Goal: Task Accomplishment & Management: Manage account settings

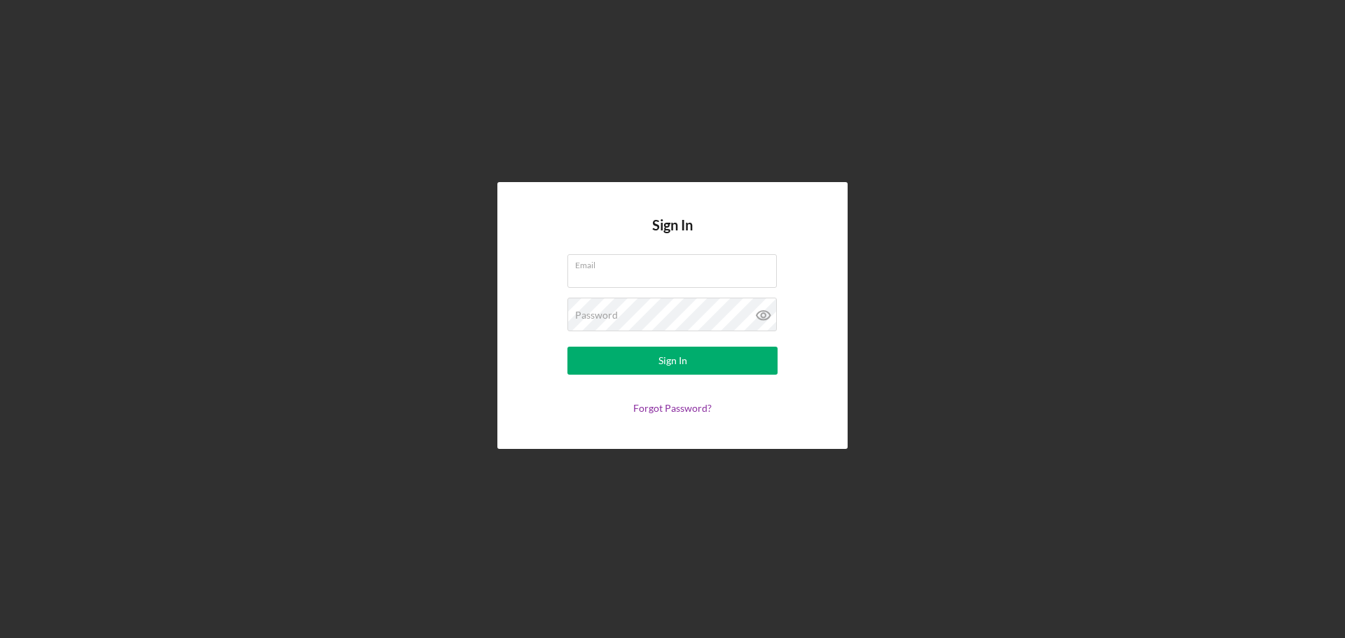
type input "[EMAIL_ADDRESS][DOMAIN_NAME]"
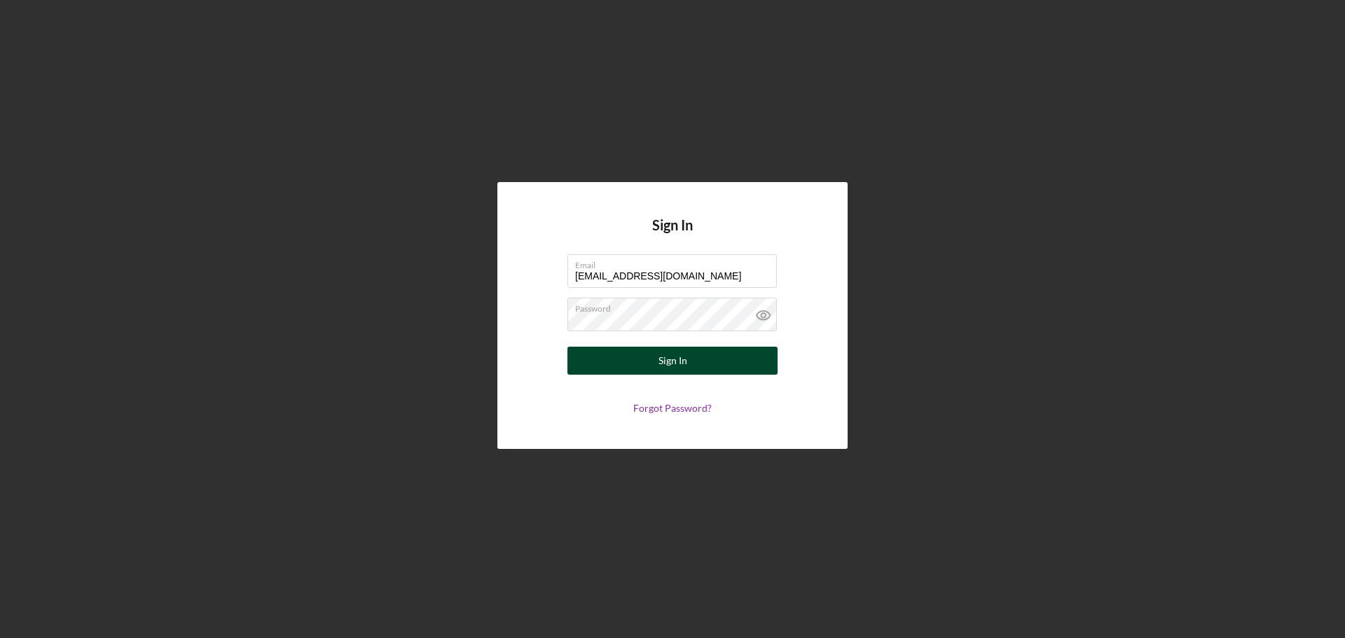
click at [679, 365] on div "Sign In" at bounding box center [673, 361] width 29 height 28
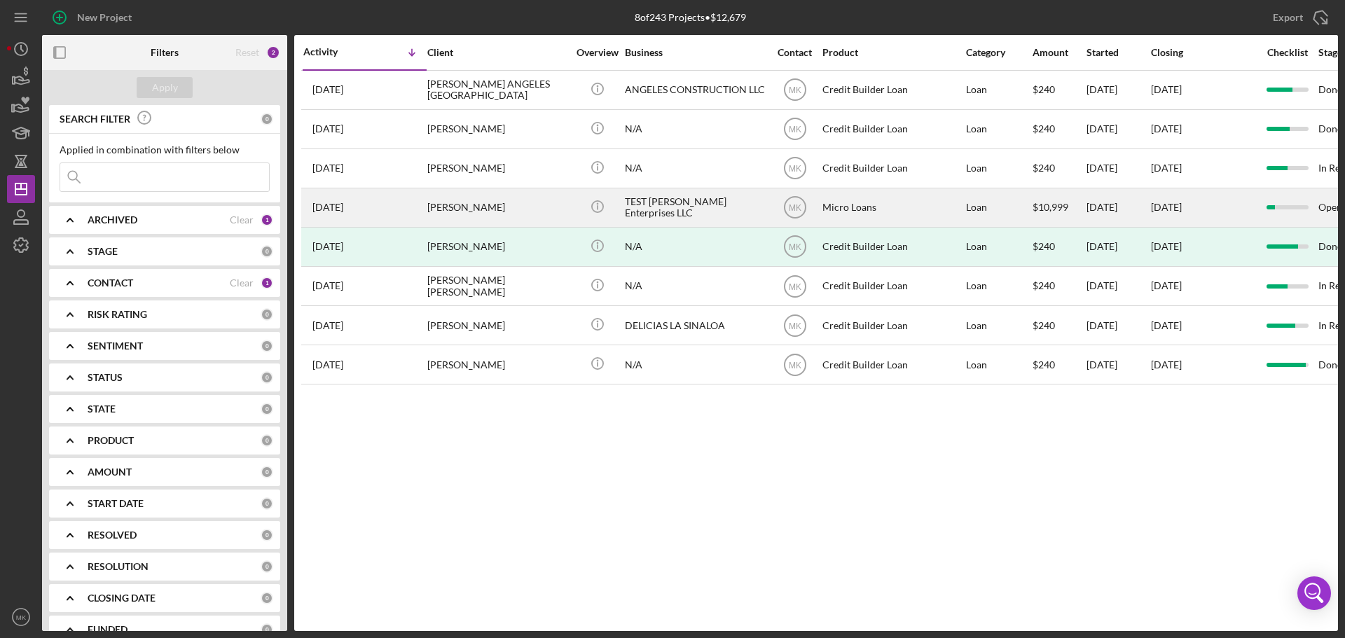
click at [480, 207] on div "[PERSON_NAME]" at bounding box center [497, 207] width 140 height 37
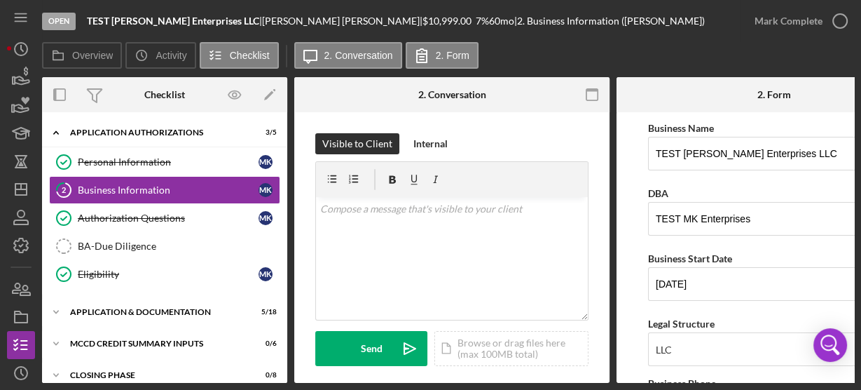
scroll to position [47, 0]
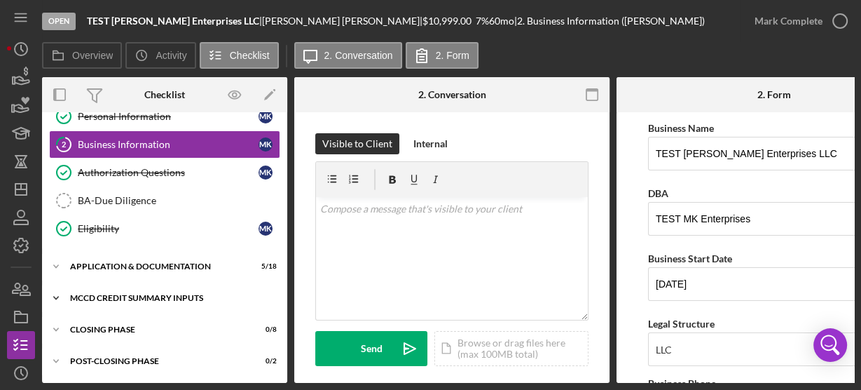
click at [58, 88] on polyline at bounding box center [56, 86] width 4 height 3
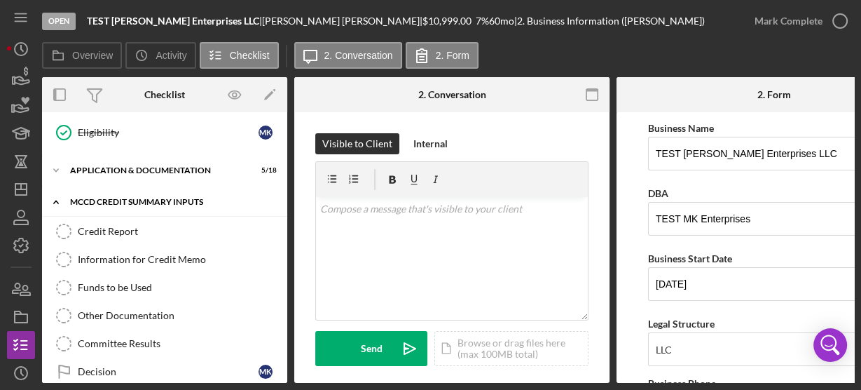
scroll to position [219, 0]
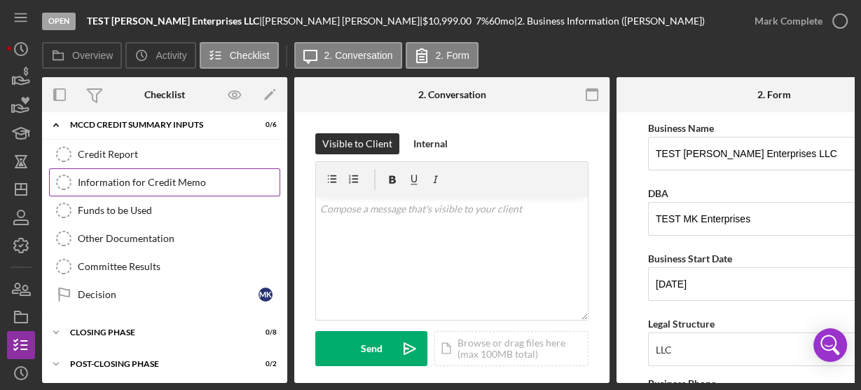
click at [182, 179] on div "Information for Credit Memo" at bounding box center [179, 182] width 202 height 11
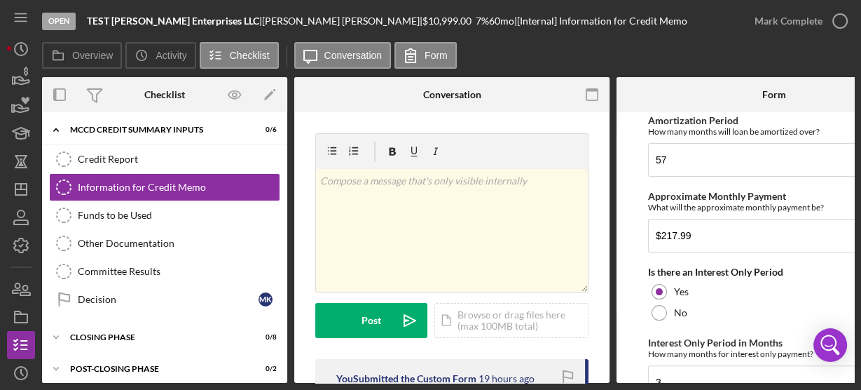
scroll to position [336, 0]
click at [593, 93] on icon "button" at bounding box center [593, 95] width 32 height 32
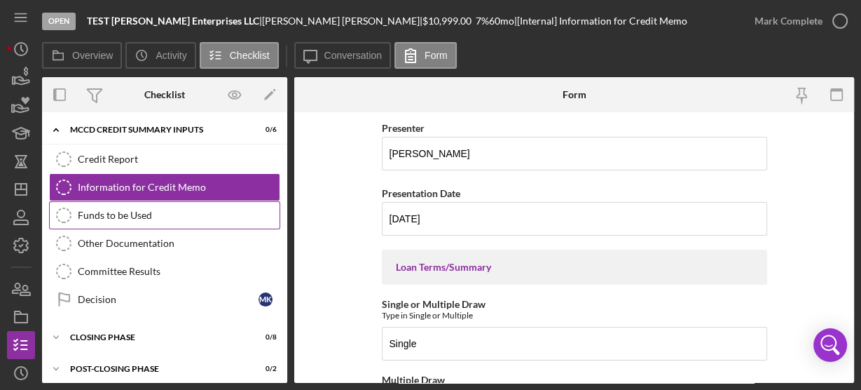
scroll to position [215, 0]
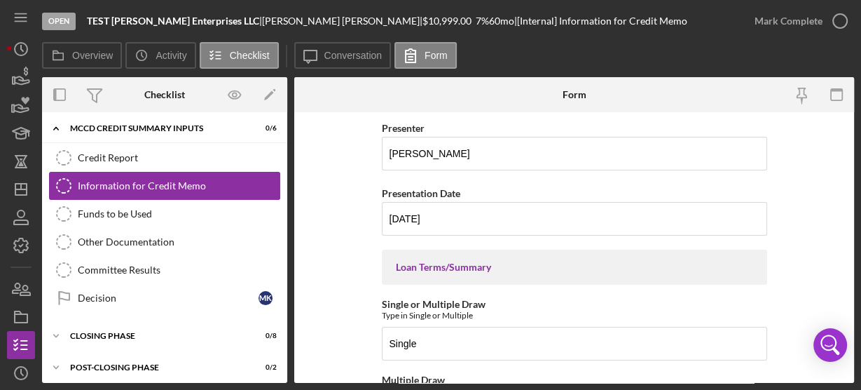
click at [205, 184] on div "Information for Credit Memo" at bounding box center [179, 185] width 202 height 11
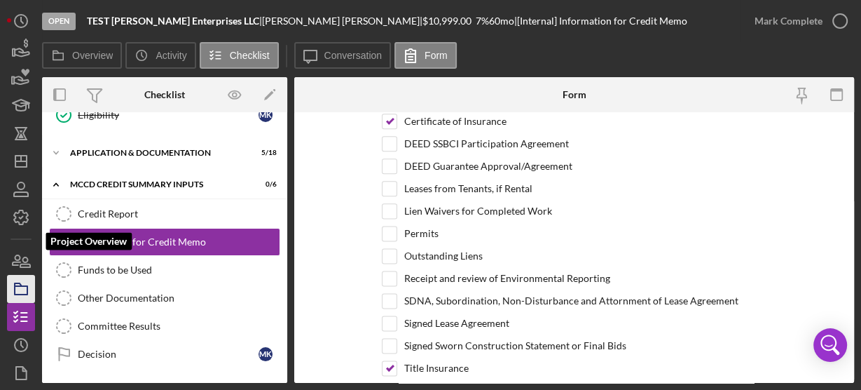
scroll to position [116, 0]
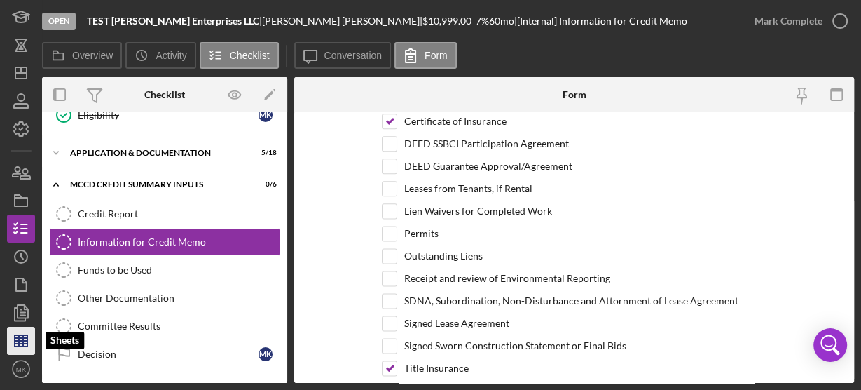
click at [25, 341] on icon "button" at bounding box center [21, 340] width 35 height 35
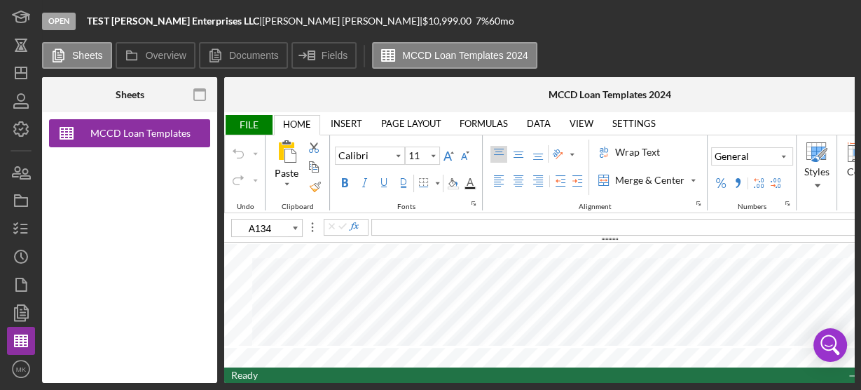
type input "A130"
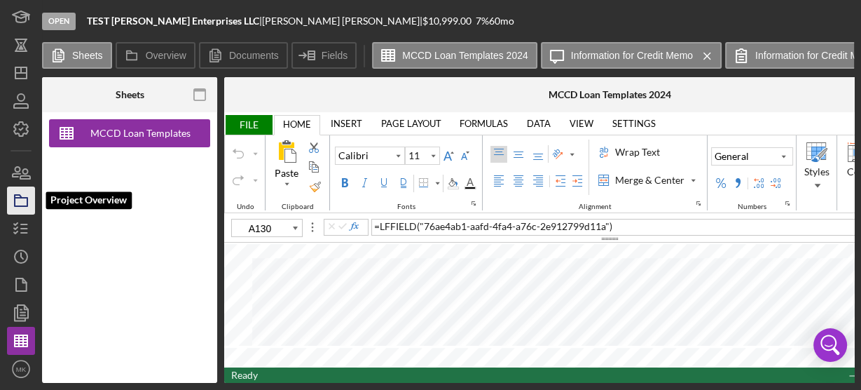
click at [21, 201] on icon "button" at bounding box center [21, 200] width 35 height 35
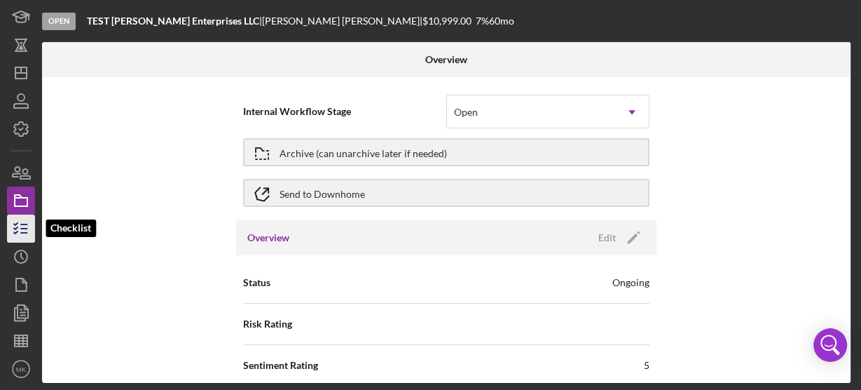
click at [21, 233] on line "button" at bounding box center [24, 233] width 6 height 0
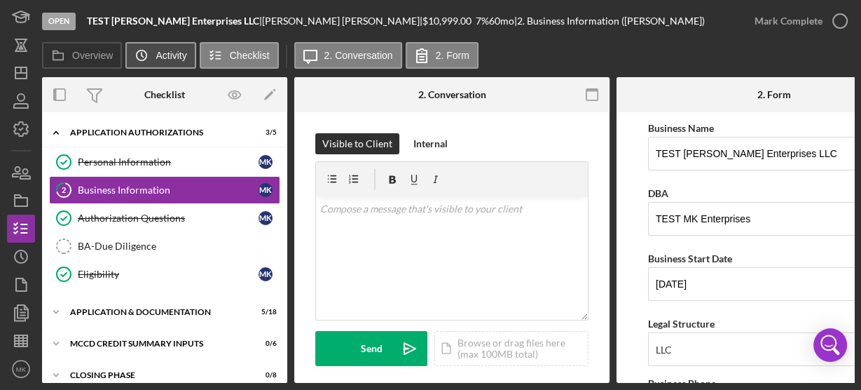
click at [165, 53] on label "Activity" at bounding box center [171, 55] width 31 height 11
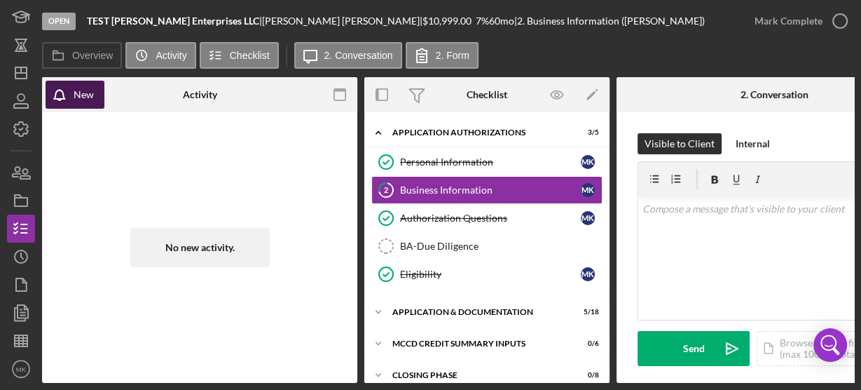
click at [76, 92] on div "New" at bounding box center [84, 95] width 20 height 28
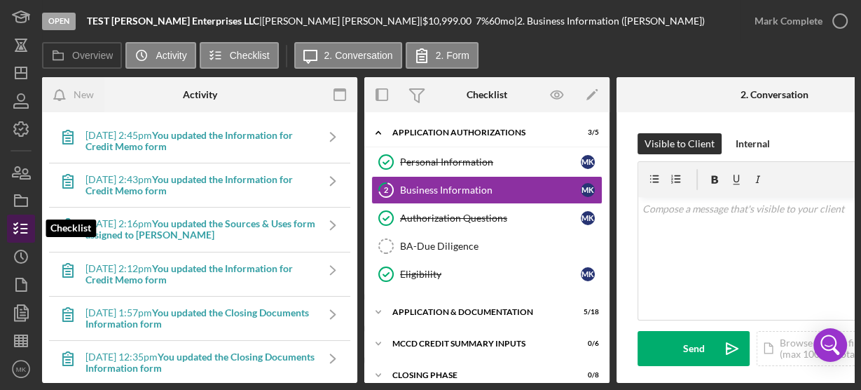
click at [22, 226] on icon "button" at bounding box center [21, 228] width 35 height 35
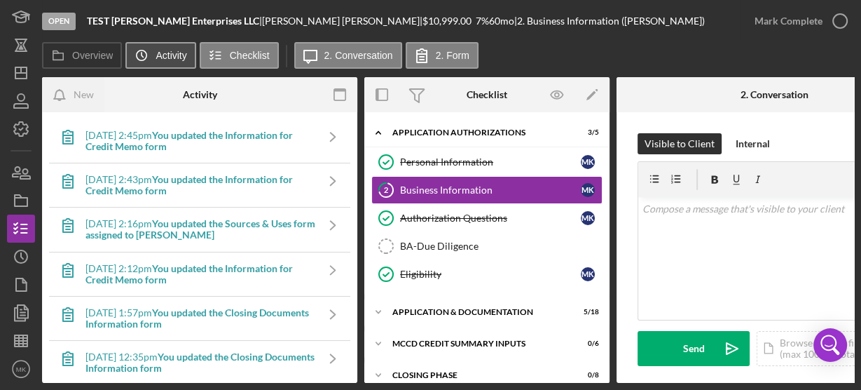
click at [163, 55] on label "Activity" at bounding box center [171, 55] width 31 height 11
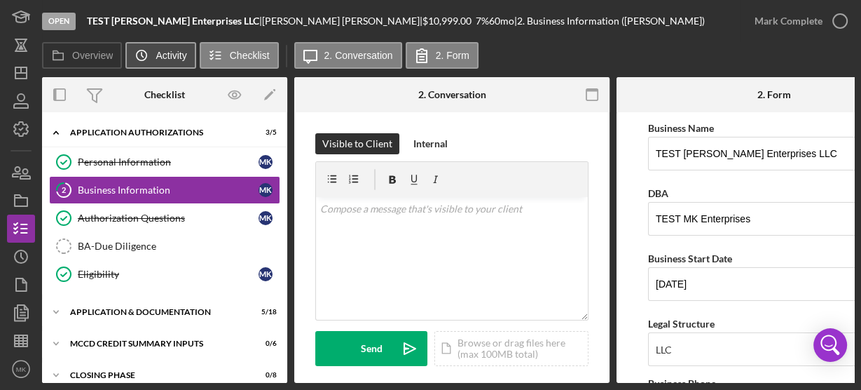
click at [163, 55] on label "Activity" at bounding box center [171, 55] width 31 height 11
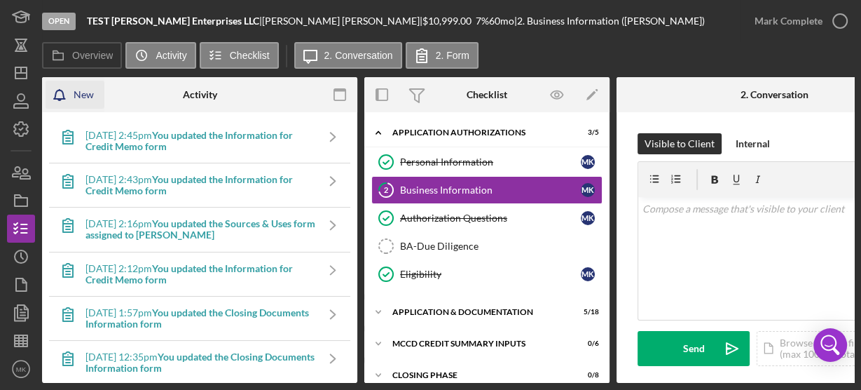
click at [78, 95] on div "New" at bounding box center [84, 95] width 20 height 28
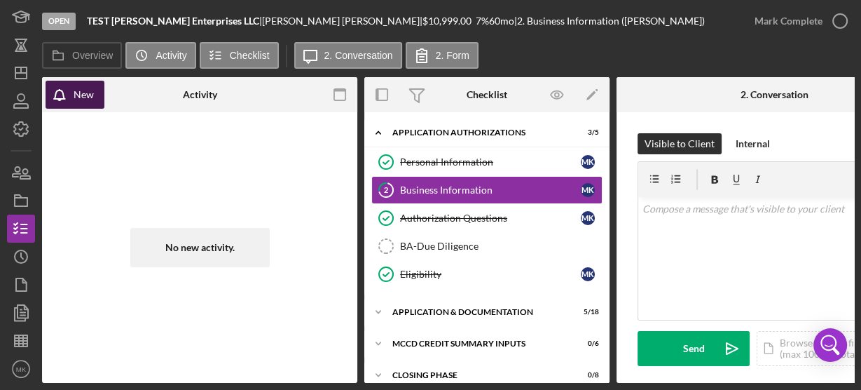
click at [83, 94] on div "New" at bounding box center [84, 95] width 20 height 28
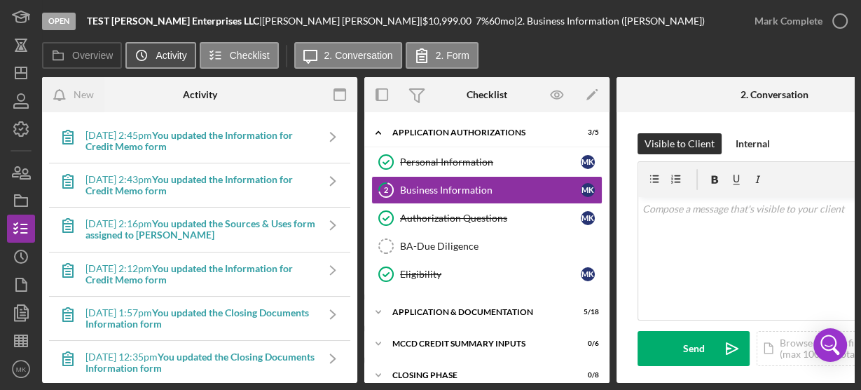
click at [159, 55] on label "Activity" at bounding box center [171, 55] width 31 height 11
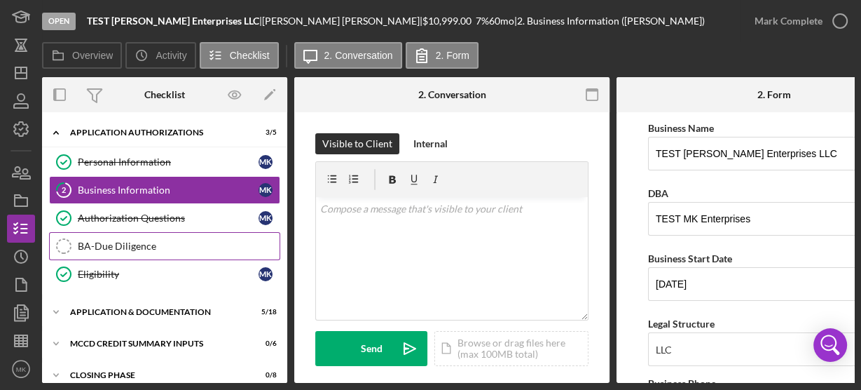
scroll to position [47, 0]
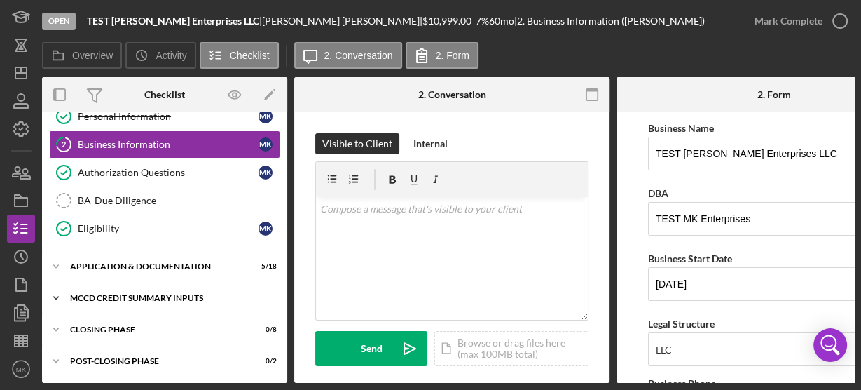
click at [63, 291] on icon "Icon/Expander" at bounding box center [56, 298] width 28 height 28
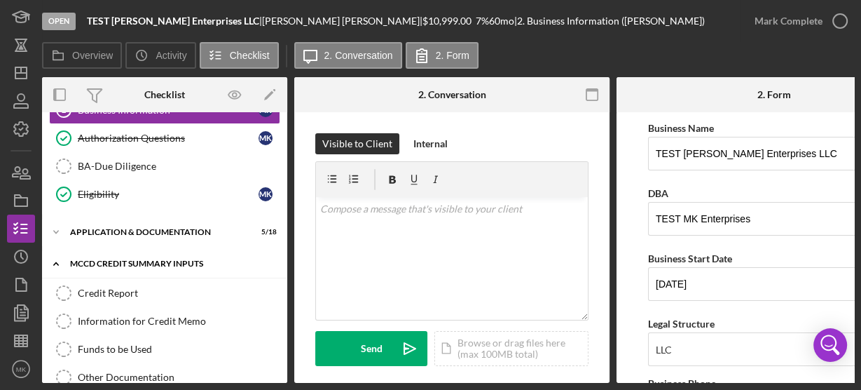
scroll to position [219, 0]
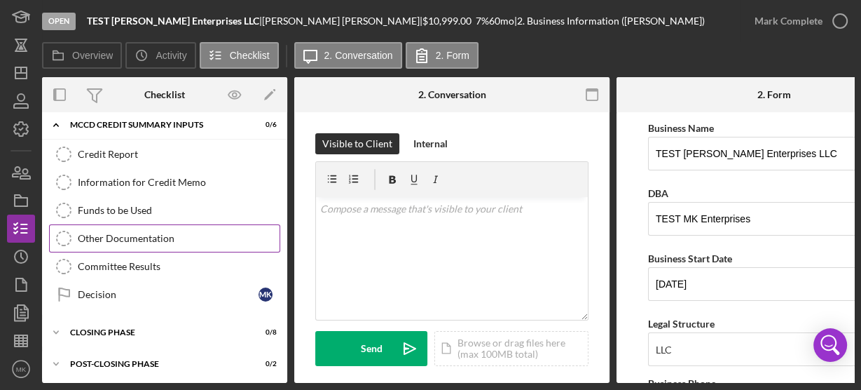
click at [146, 233] on div "Other Documentation" at bounding box center [179, 238] width 202 height 11
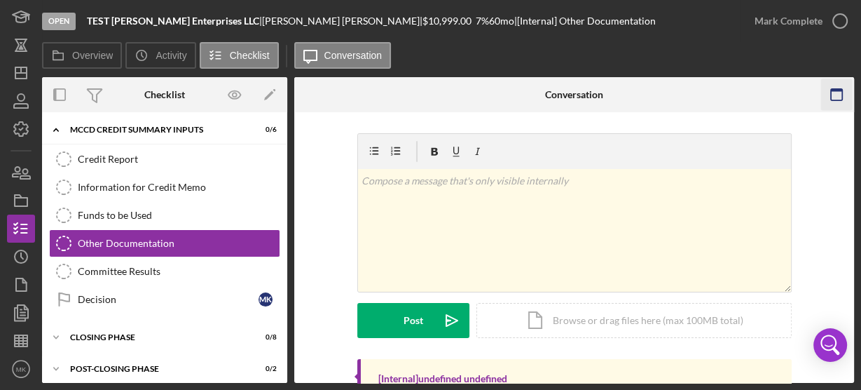
click at [837, 92] on icon "button" at bounding box center [836, 95] width 32 height 32
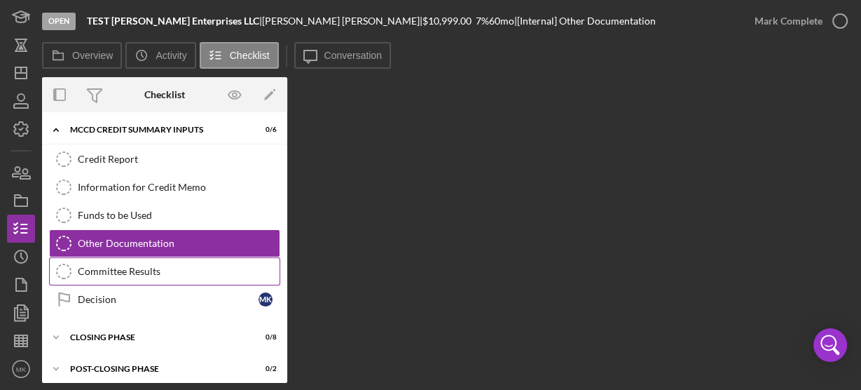
click at [137, 266] on div "Committee Results" at bounding box center [179, 271] width 202 height 11
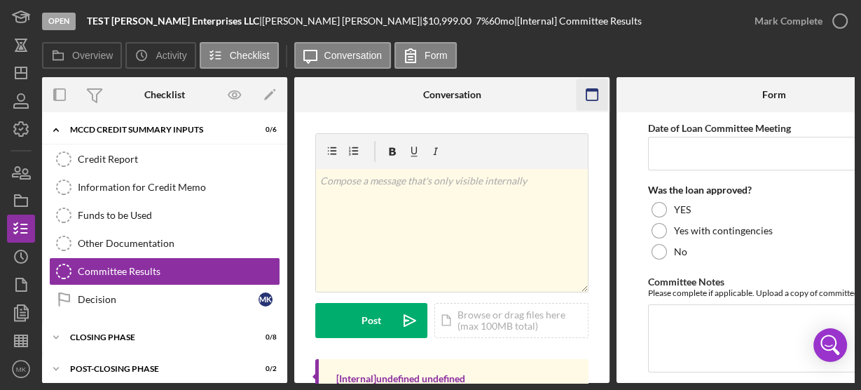
click at [594, 92] on icon "button" at bounding box center [593, 95] width 32 height 32
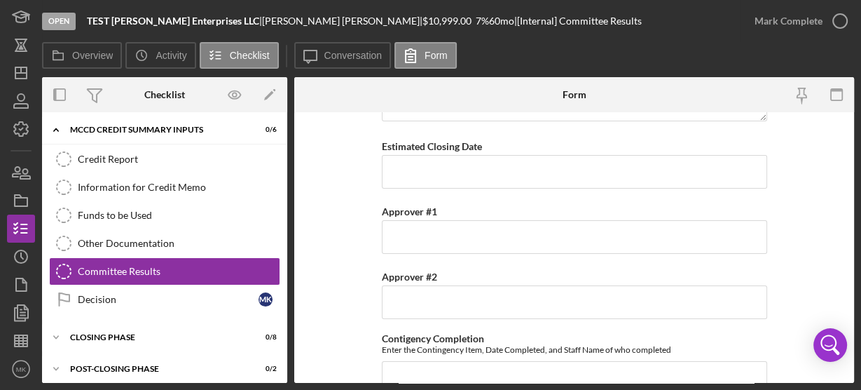
scroll to position [280, 0]
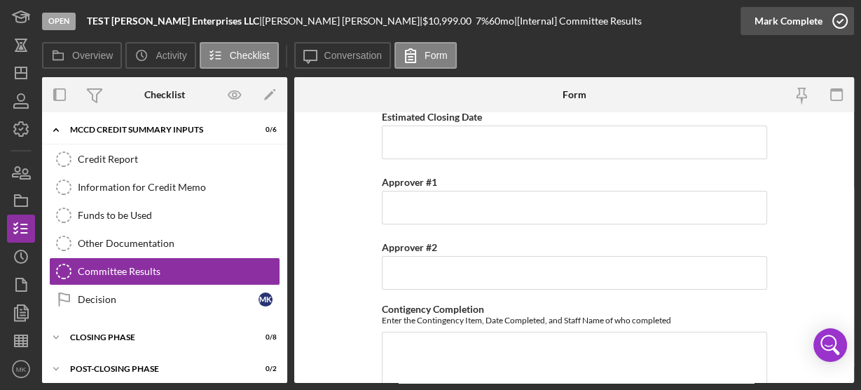
click at [839, 20] on icon "button" at bounding box center [840, 21] width 35 height 35
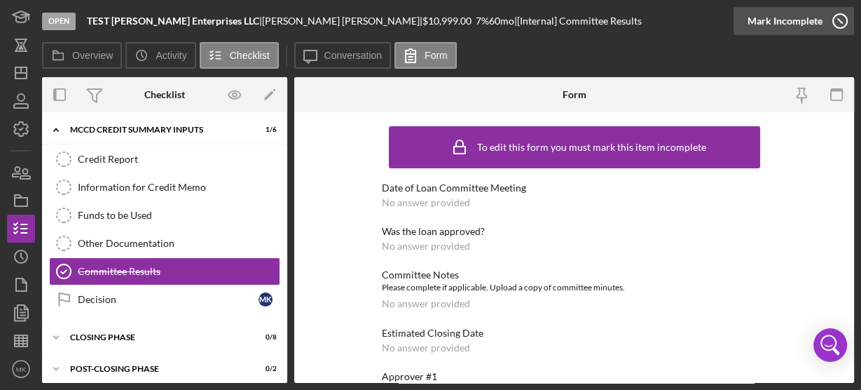
click at [840, 22] on icon "button" at bounding box center [840, 21] width 35 height 35
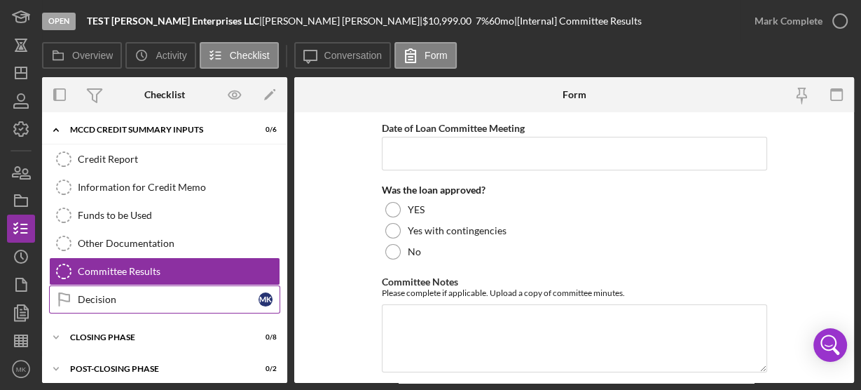
click at [135, 296] on div "Decision" at bounding box center [168, 299] width 181 height 11
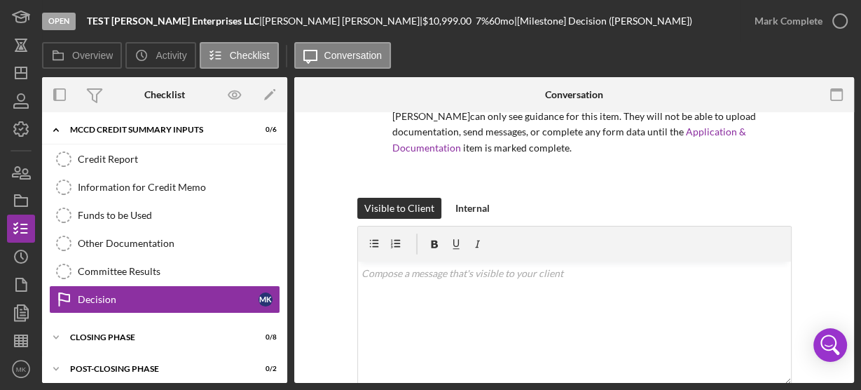
scroll to position [215, 0]
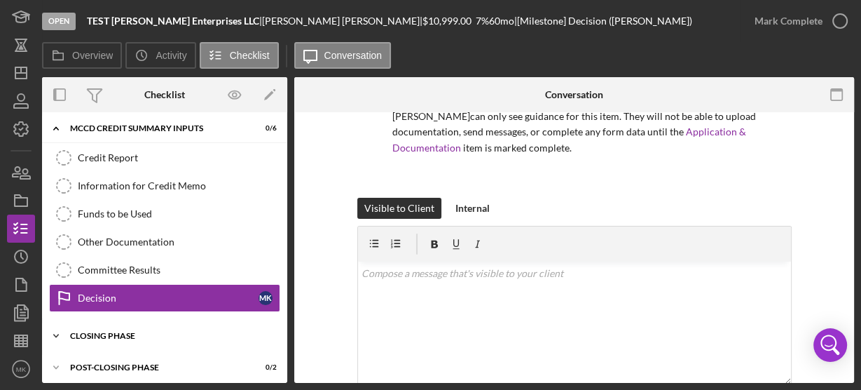
click at [99, 331] on div "Closing Phase" at bounding box center [170, 335] width 200 height 8
click at [90, 331] on div "Closing Phase" at bounding box center [170, 335] width 200 height 8
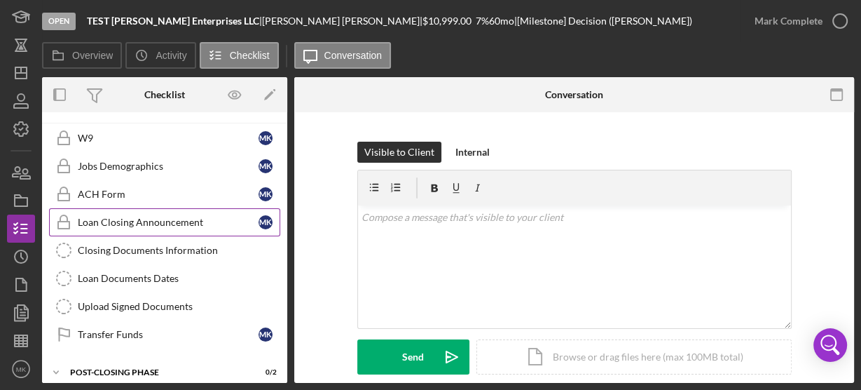
scroll to position [443, 0]
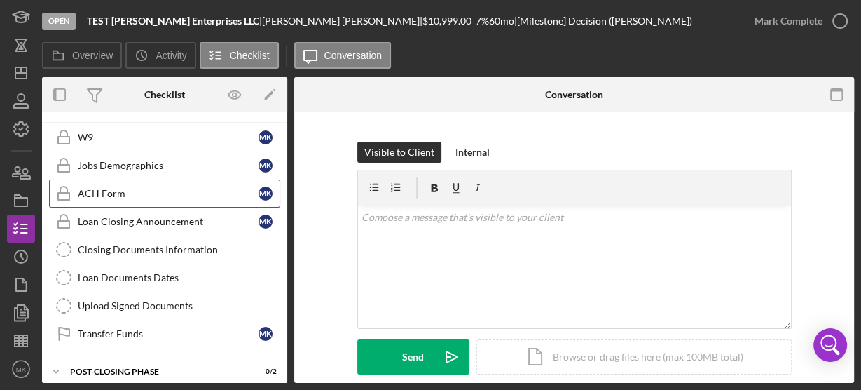
click at [111, 188] on div "ACH Form" at bounding box center [168, 193] width 181 height 11
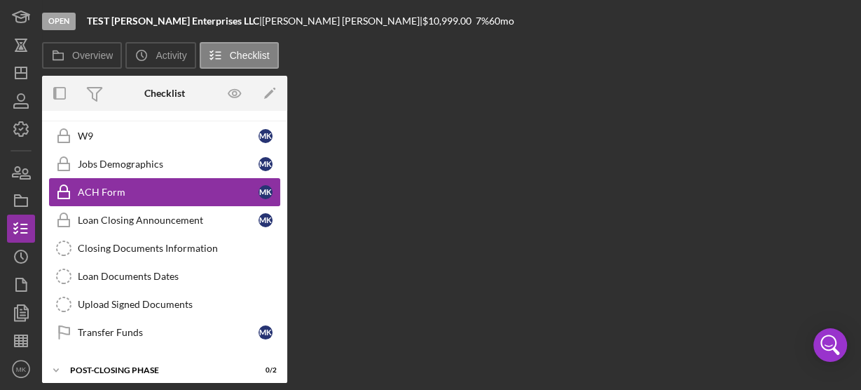
scroll to position [441, 0]
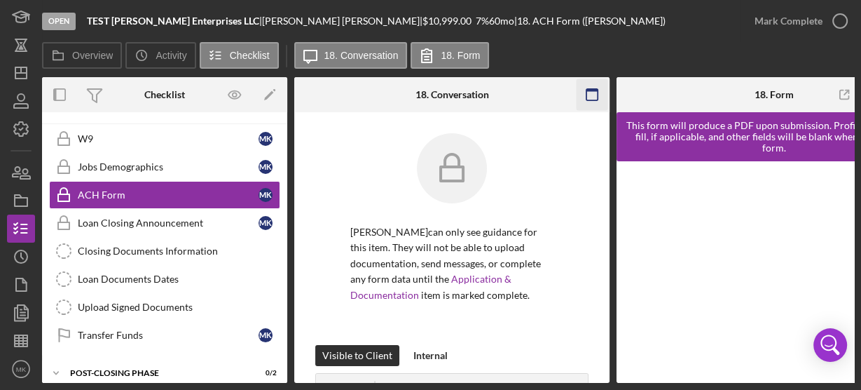
click at [590, 89] on rect "button" at bounding box center [591, 90] width 11 height 3
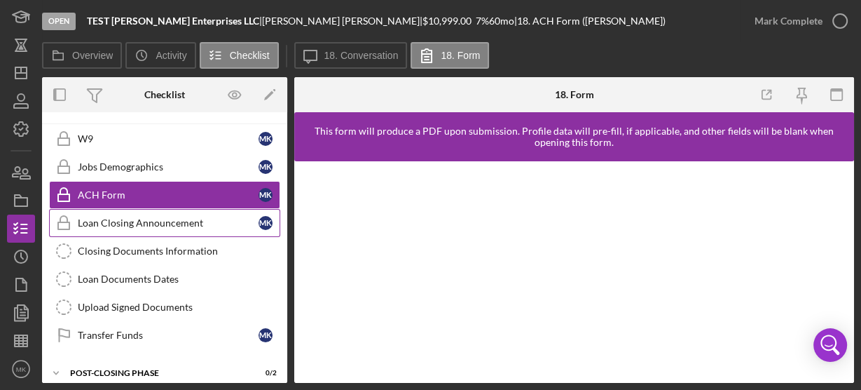
drag, startPoint x: 112, startPoint y: 188, endPoint x: 121, endPoint y: 200, distance: 15.2
click at [121, 205] on div "W9 W9 M K Jobs Demographics Jobs Demographics M K ACH Form ACH Form M K Loan Cl…" at bounding box center [164, 240] width 245 height 231
click at [161, 217] on div "Loan Closing Announcement" at bounding box center [168, 222] width 181 height 11
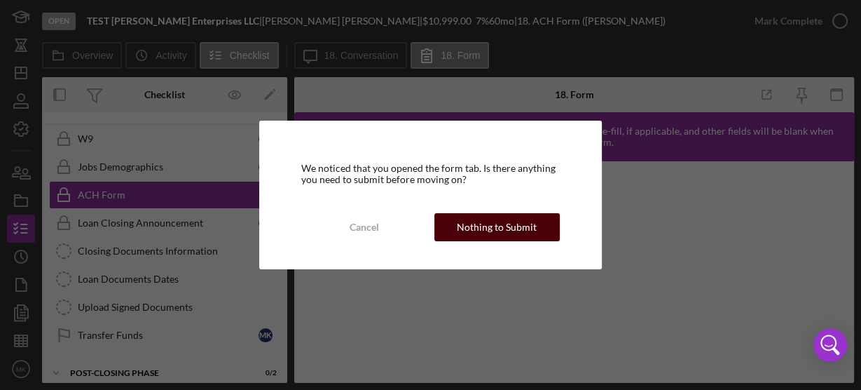
click at [492, 226] on div "Nothing to Submit" at bounding box center [497, 227] width 80 height 28
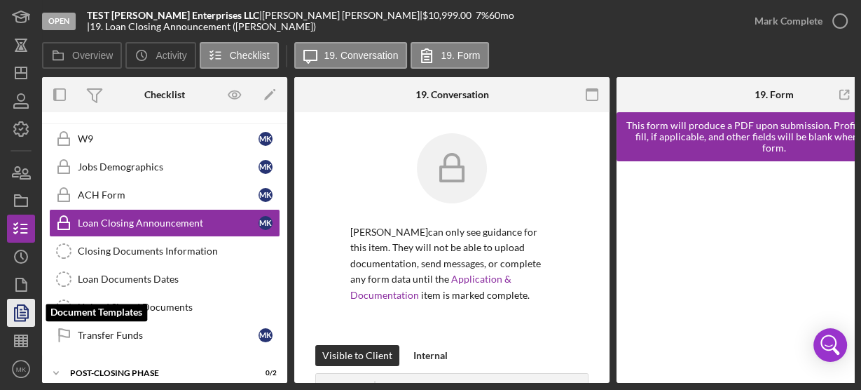
click at [25, 312] on icon "button" at bounding box center [21, 312] width 35 height 35
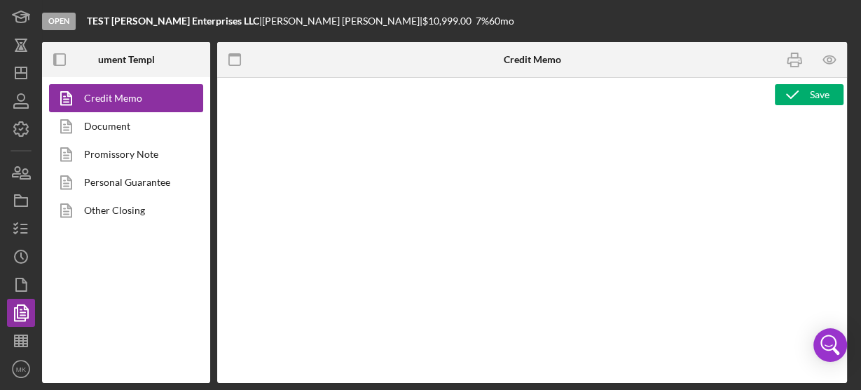
type textarea "<h1>MCCD Loan Presentation-<span id="Org_Title" class="template-field mceNonEdi…"
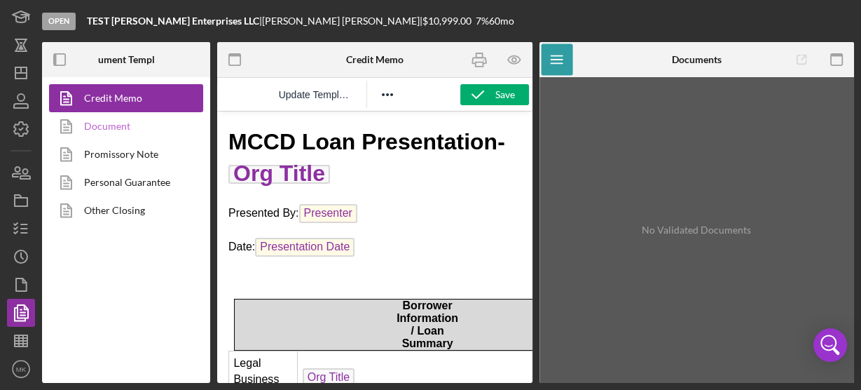
click at [103, 126] on link "Document" at bounding box center [122, 126] width 147 height 28
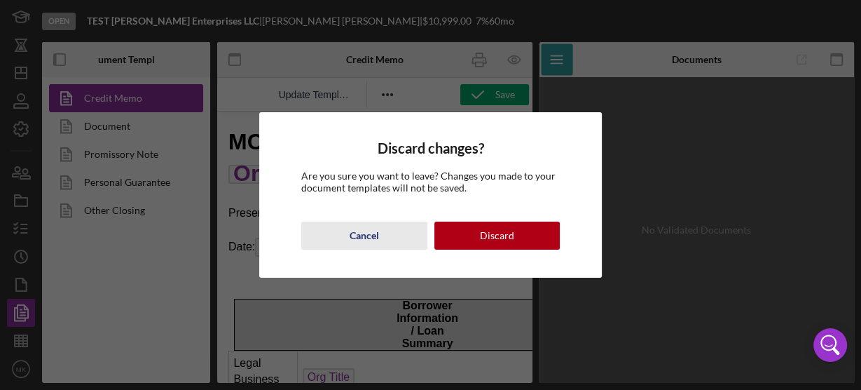
click at [355, 235] on div "Cancel" at bounding box center [364, 235] width 29 height 28
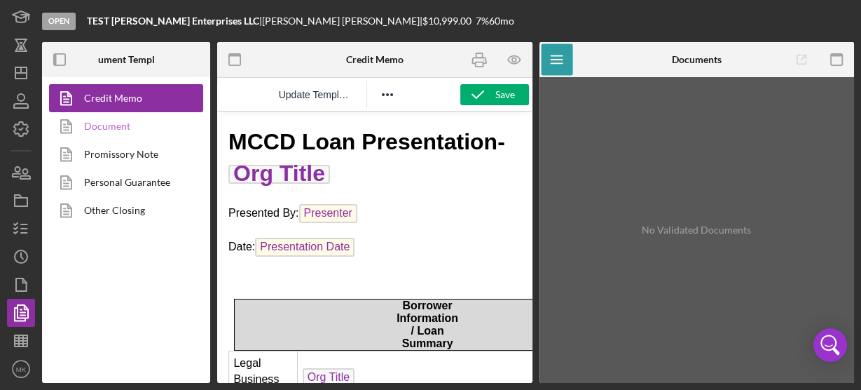
click at [104, 128] on link "Document" at bounding box center [122, 126] width 147 height 28
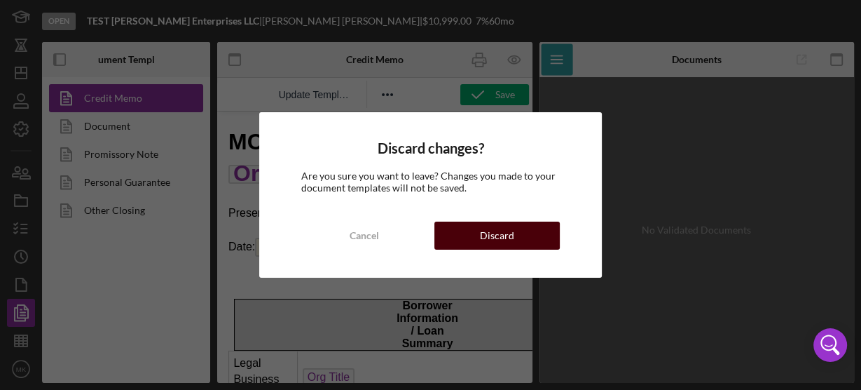
click at [518, 238] on button "Discard" at bounding box center [496, 235] width 125 height 28
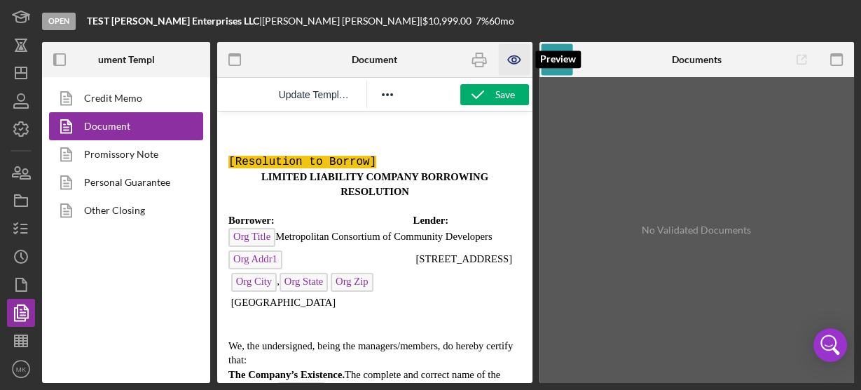
click at [515, 56] on icon "button" at bounding box center [514, 60] width 12 height 8
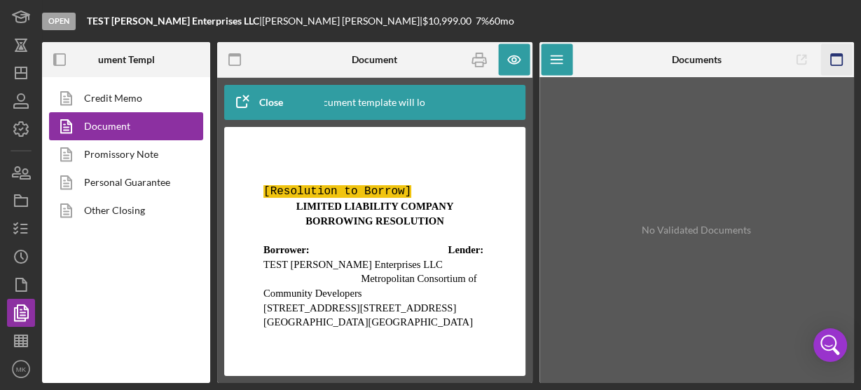
click at [841, 55] on rect "button" at bounding box center [836, 55] width 11 height 3
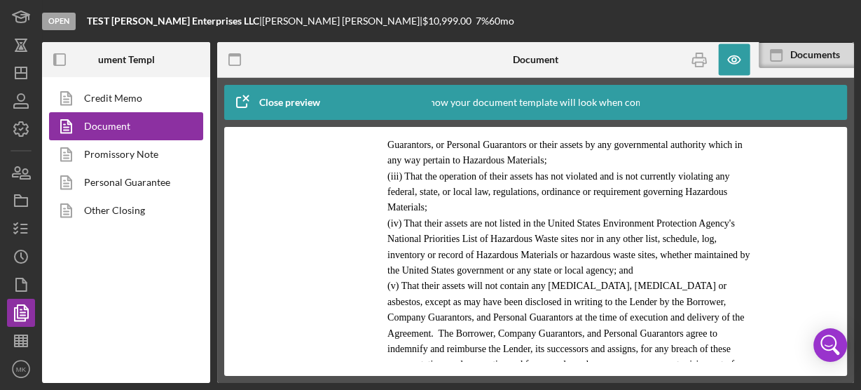
scroll to position [13844, 0]
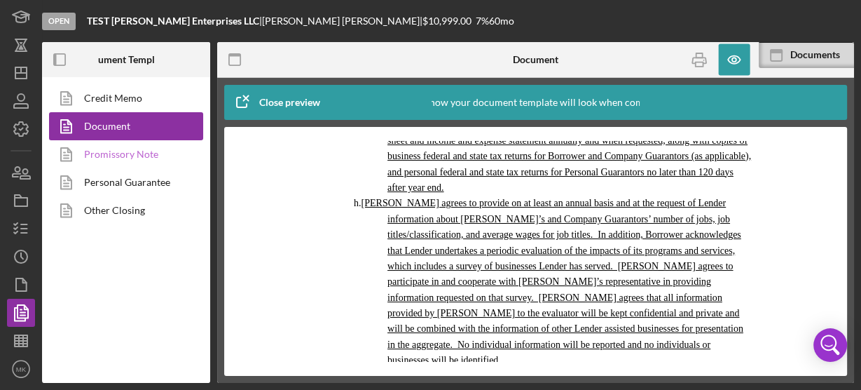
click at [127, 153] on link "Promissory Note" at bounding box center [122, 154] width 147 height 28
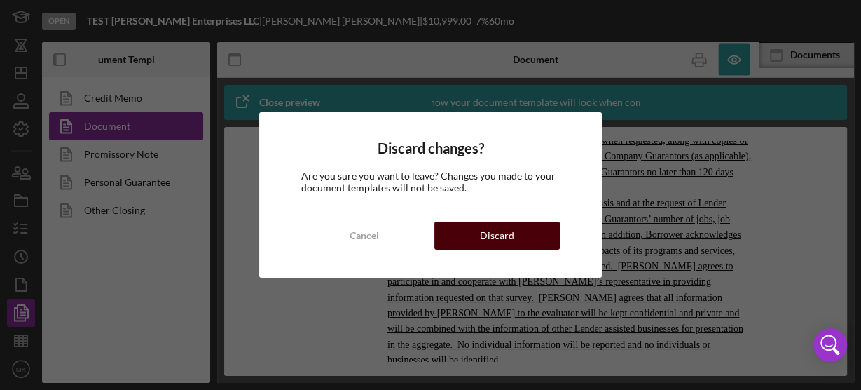
click at [497, 233] on div "Discard" at bounding box center [497, 235] width 34 height 28
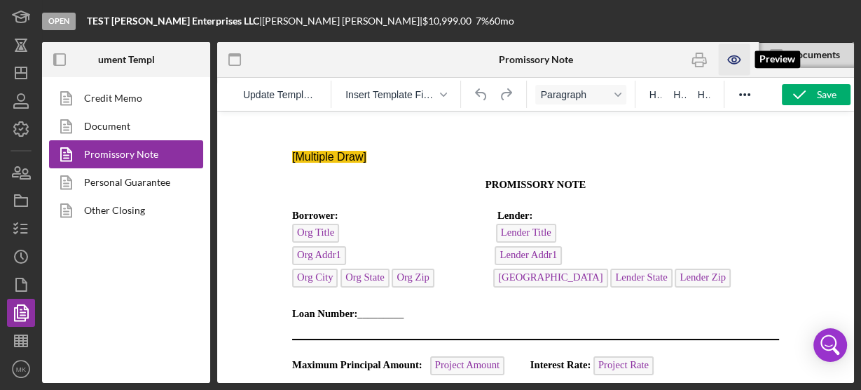
click at [734, 57] on icon "button" at bounding box center [734, 59] width 4 height 4
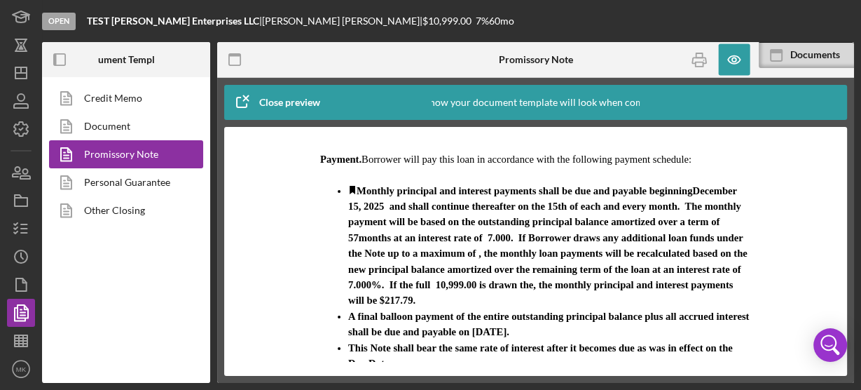
scroll to position [112, 0]
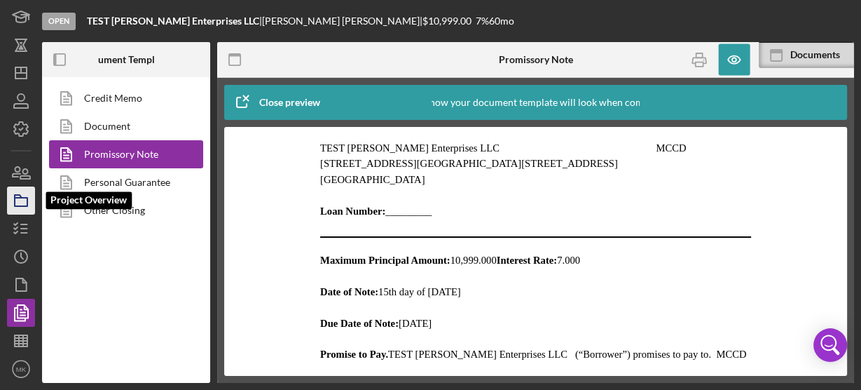
click at [18, 202] on icon "button" at bounding box center [21, 200] width 35 height 35
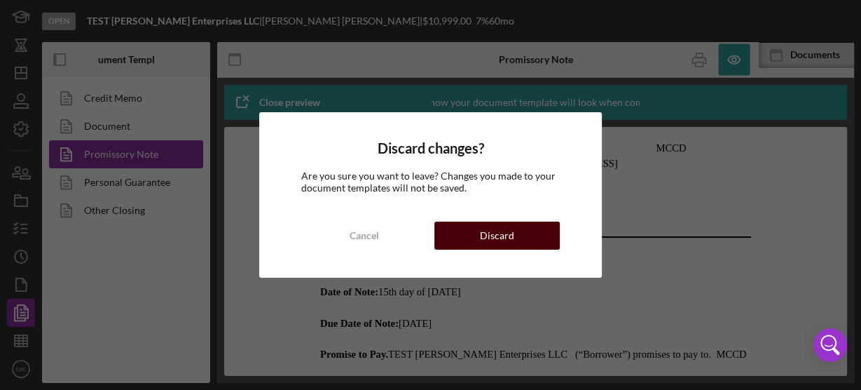
click at [507, 231] on div "Discard" at bounding box center [497, 235] width 34 height 28
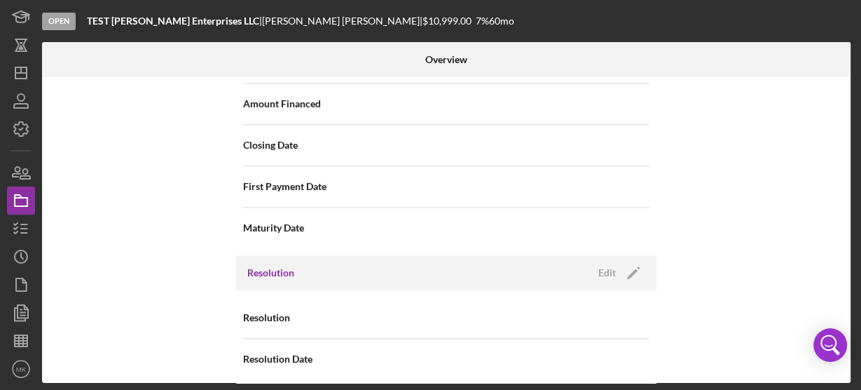
scroll to position [1607, 0]
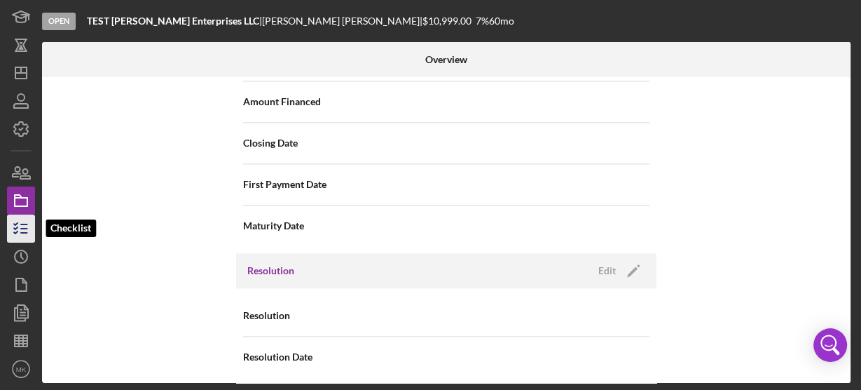
click at [23, 226] on icon "button" at bounding box center [21, 228] width 35 height 35
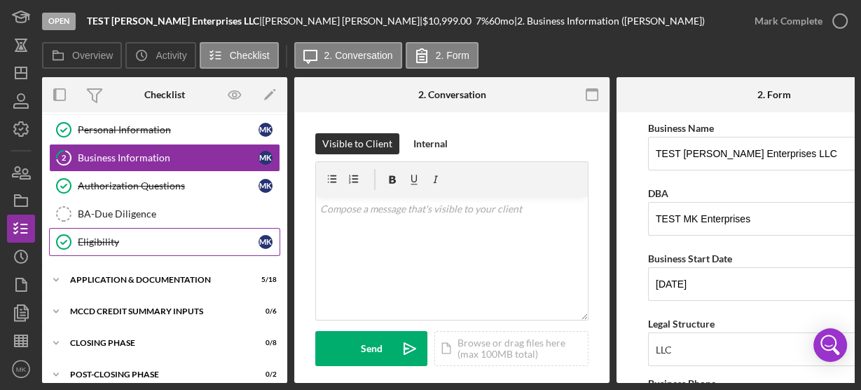
scroll to position [47, 0]
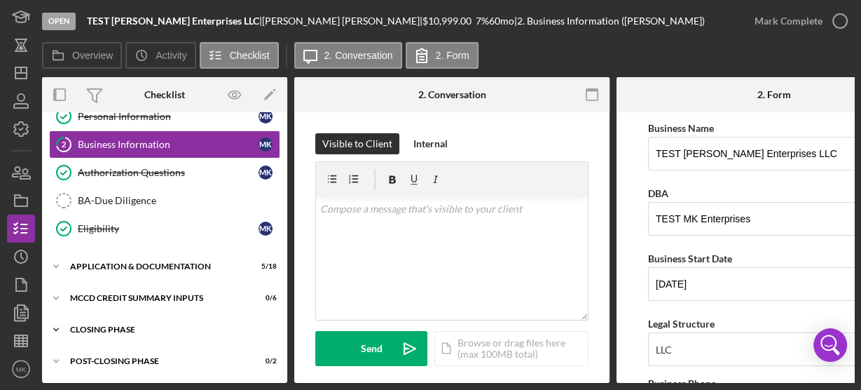
click at [95, 325] on div "Closing Phase" at bounding box center [170, 329] width 200 height 8
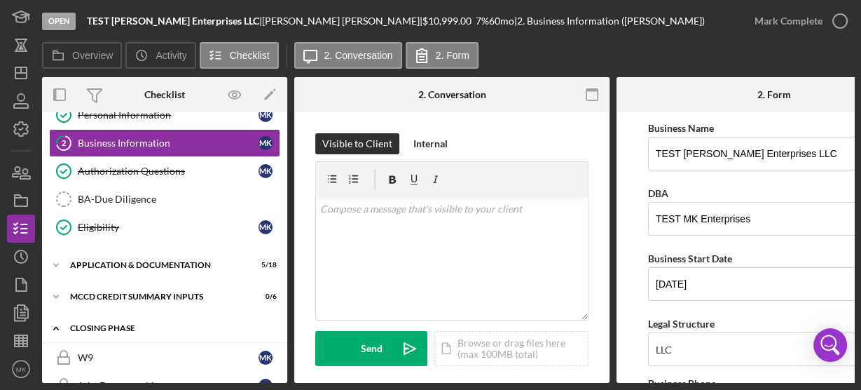
scroll to position [274, 0]
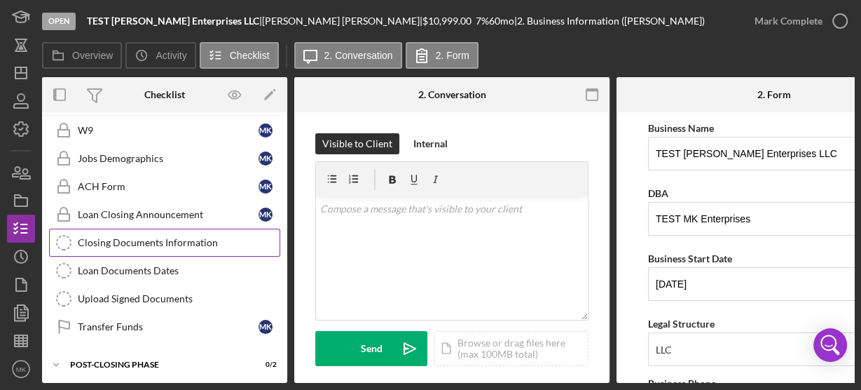
click at [214, 238] on div "Closing Documents Information" at bounding box center [179, 242] width 202 height 11
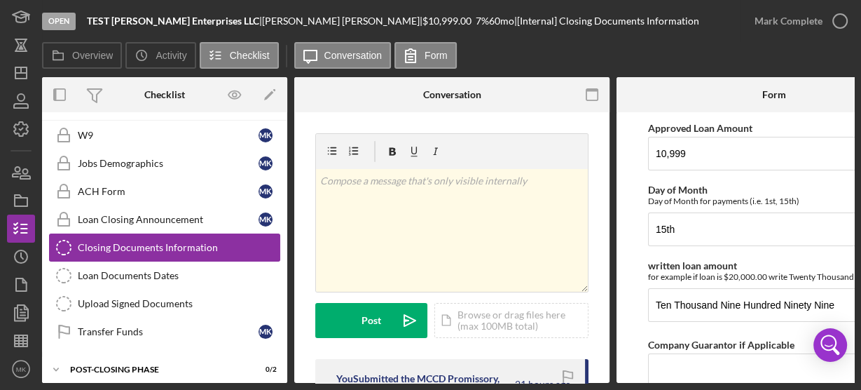
scroll to position [274, 0]
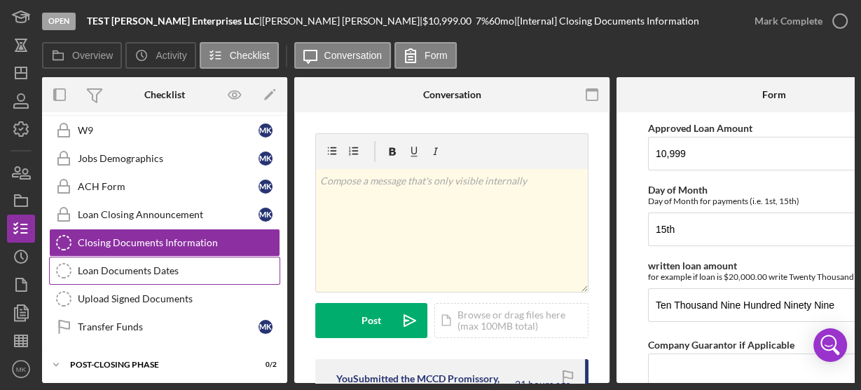
click at [159, 265] on div "Loan Documents Dates" at bounding box center [179, 270] width 202 height 11
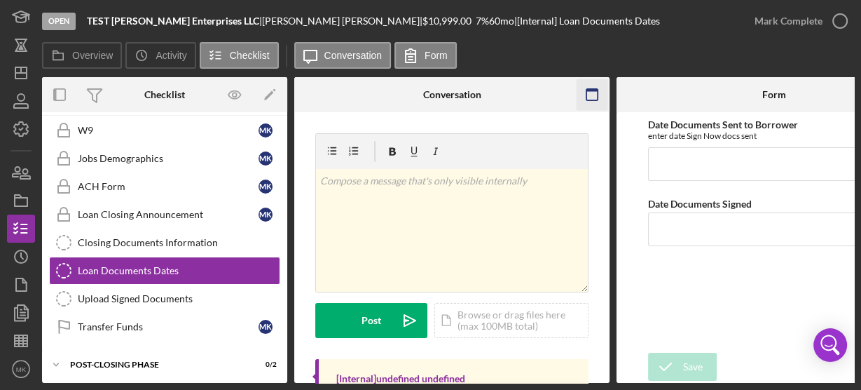
click at [590, 93] on icon "button" at bounding box center [593, 95] width 32 height 32
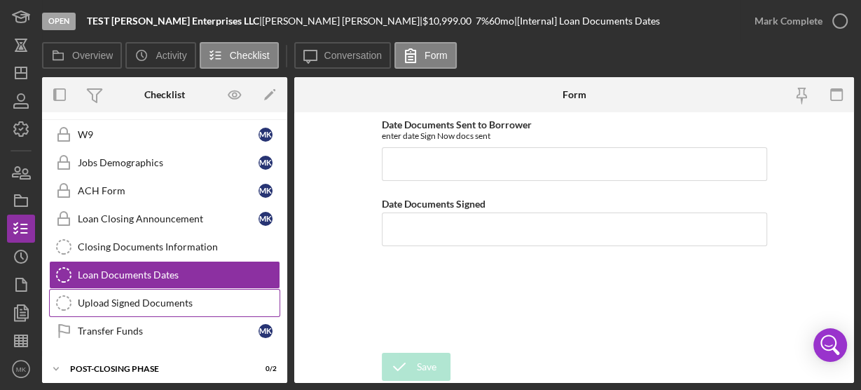
click at [168, 297] on div "Upload Signed Documents" at bounding box center [179, 302] width 202 height 11
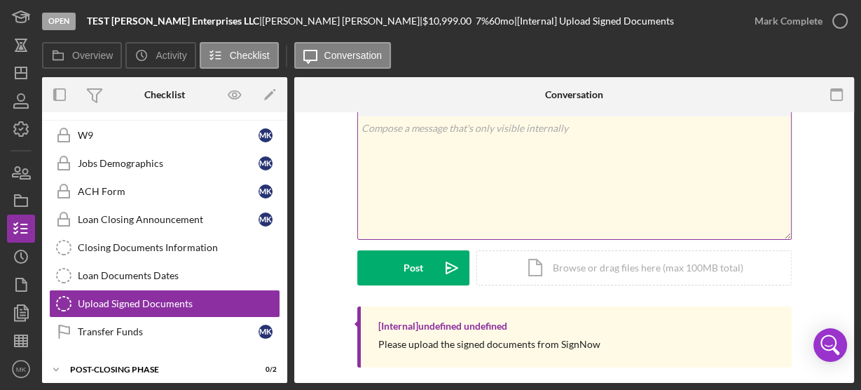
scroll to position [92, 0]
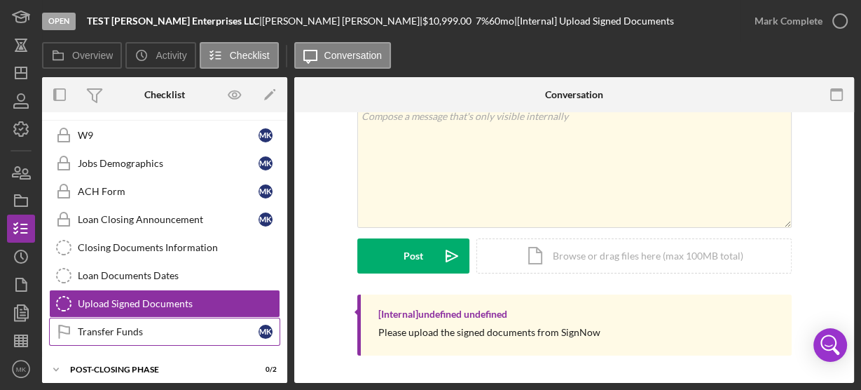
click at [144, 326] on div "Transfer Funds" at bounding box center [168, 331] width 181 height 11
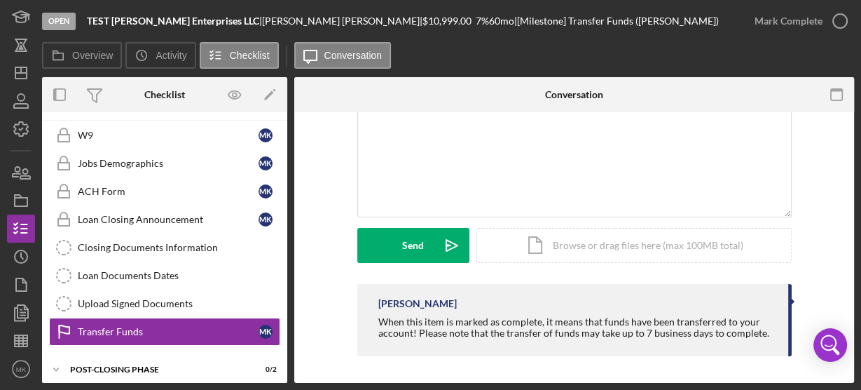
scroll to position [284, 0]
click at [149, 365] on div "Post-Closing Phase" at bounding box center [170, 369] width 200 height 8
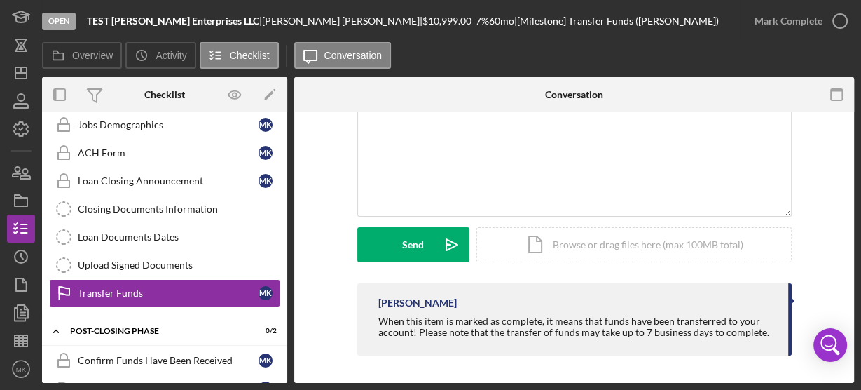
scroll to position [333, 0]
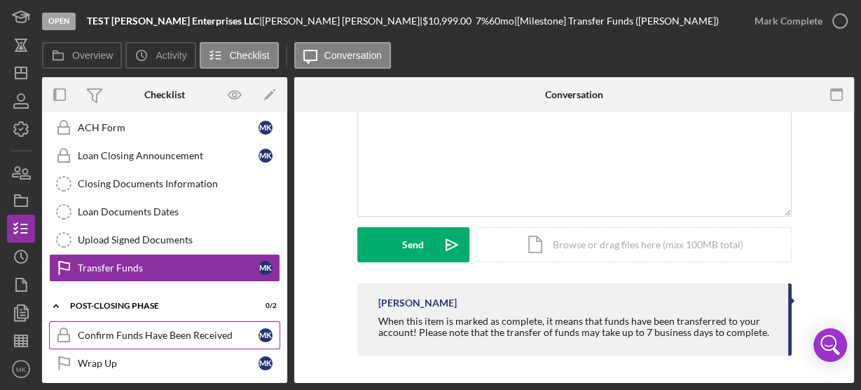
click at [188, 329] on div "Confirm Funds Have Been Received" at bounding box center [168, 334] width 181 height 11
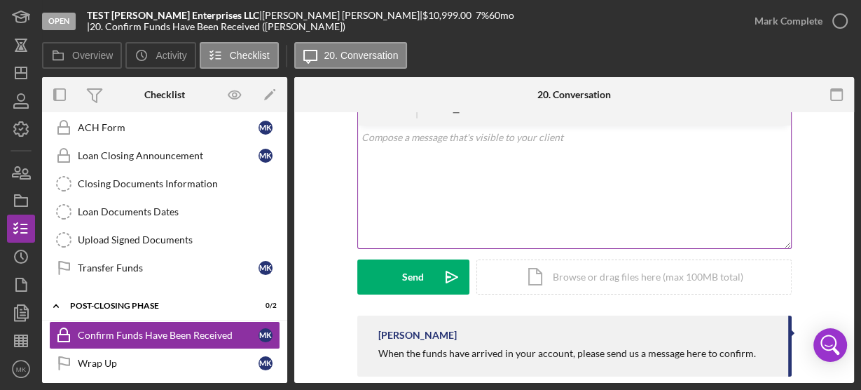
scroll to position [273, 0]
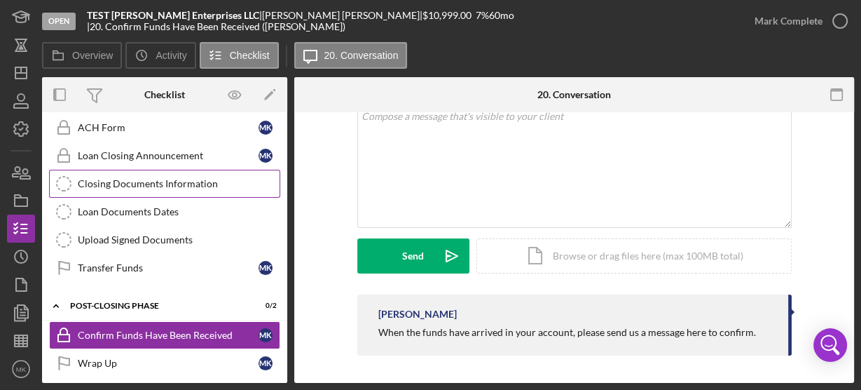
click at [198, 178] on div "Closing Documents Information" at bounding box center [179, 183] width 202 height 11
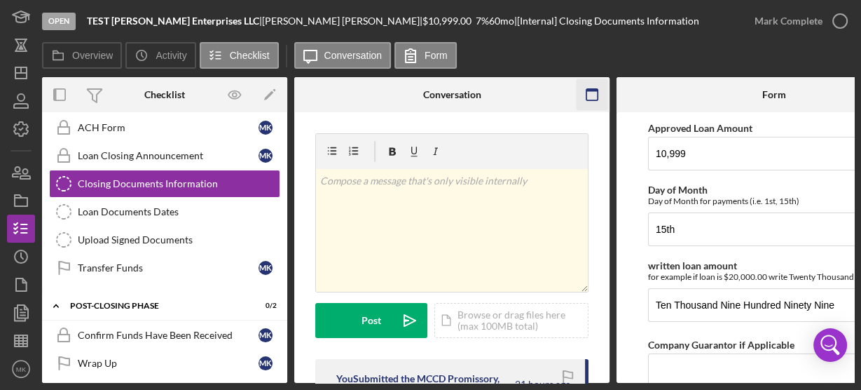
click at [591, 92] on icon "button" at bounding box center [593, 95] width 32 height 32
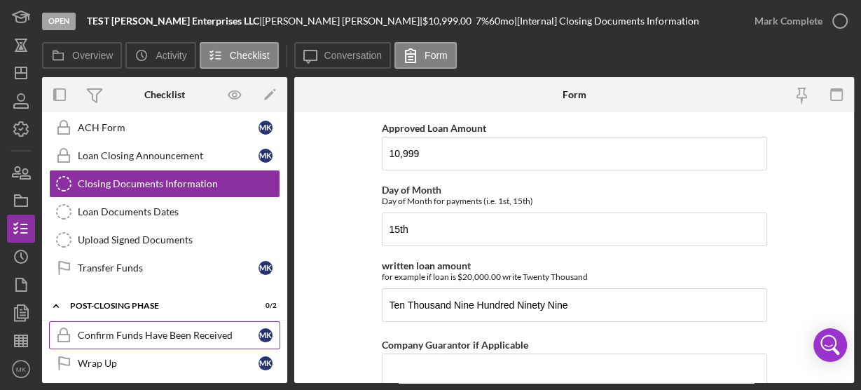
click at [170, 329] on div "Confirm Funds Have Been Received" at bounding box center [168, 334] width 181 height 11
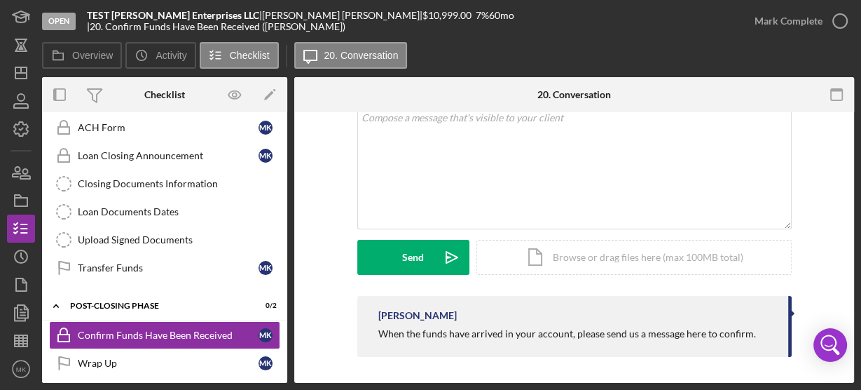
scroll to position [273, 0]
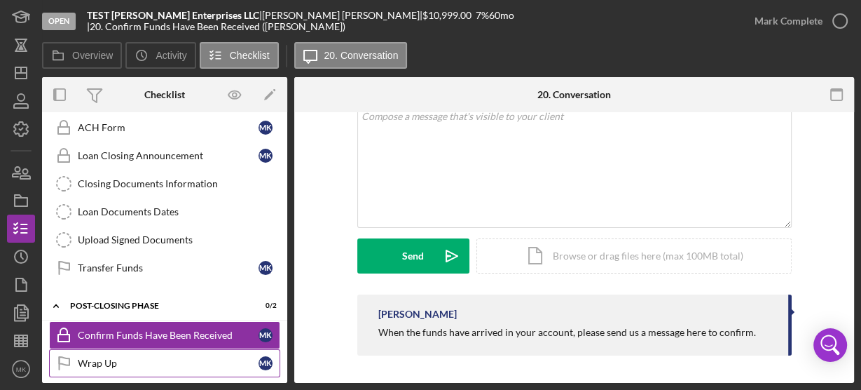
click at [179, 357] on div "Wrap Up" at bounding box center [168, 362] width 181 height 11
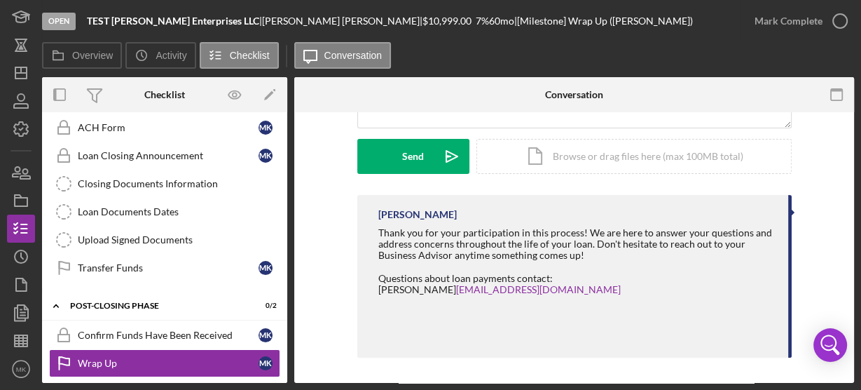
scroll to position [374, 0]
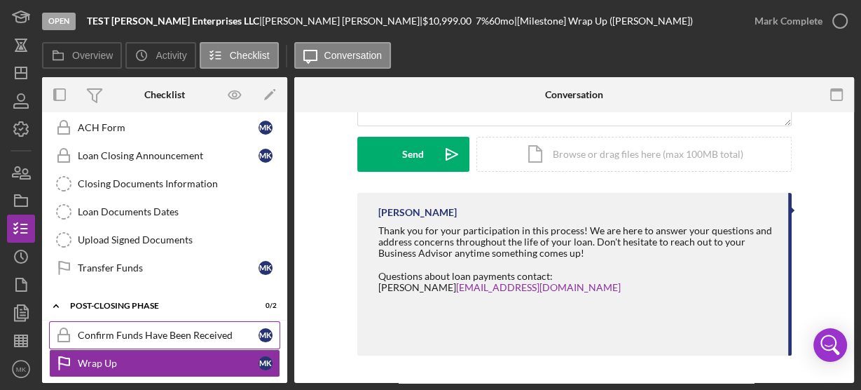
click at [191, 329] on div "Confirm Funds Have Been Received" at bounding box center [168, 334] width 181 height 11
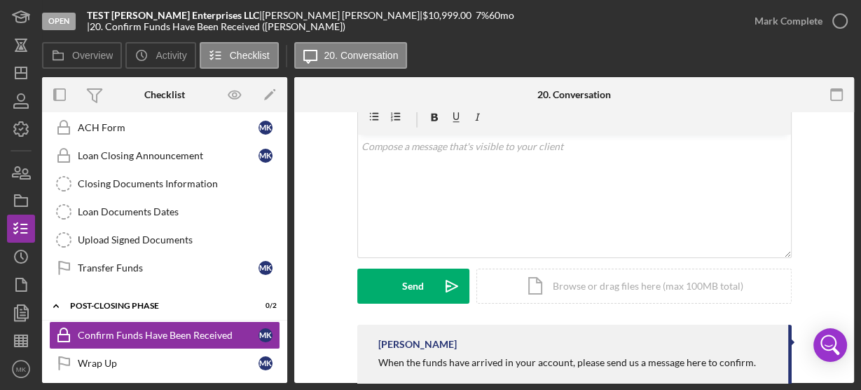
scroll to position [273, 0]
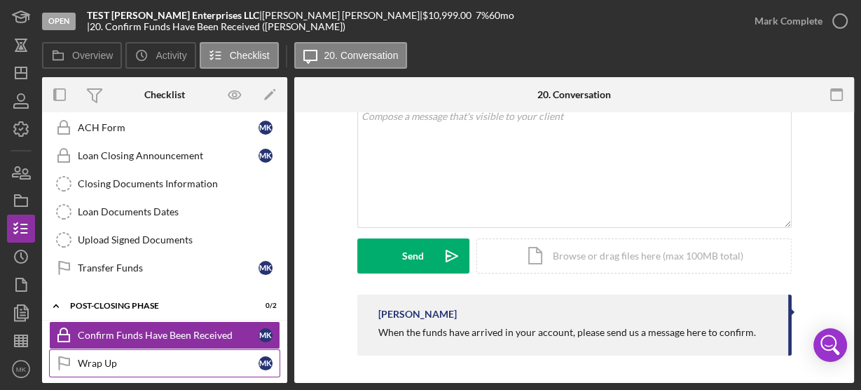
click at [179, 357] on div "Wrap Up" at bounding box center [168, 362] width 181 height 11
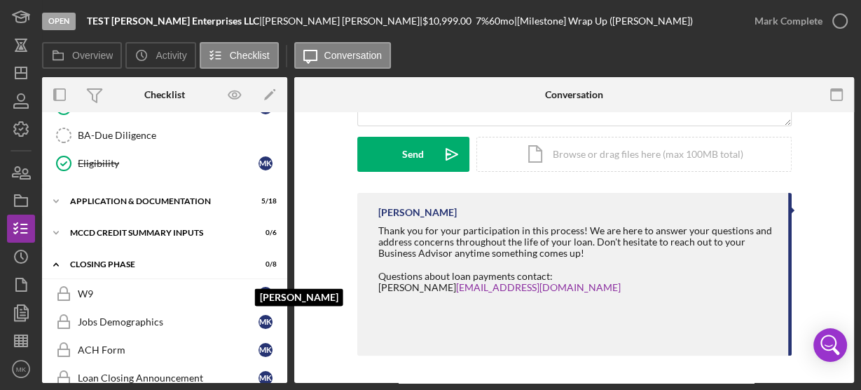
scroll to position [109, 0]
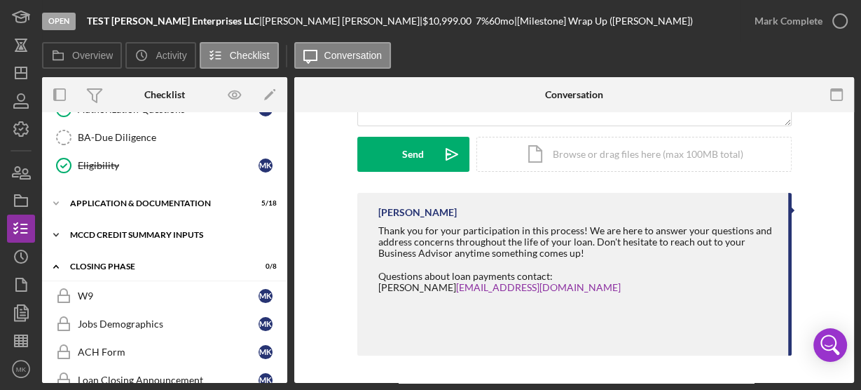
click at [57, 228] on icon "Icon/Expander" at bounding box center [56, 235] width 28 height 28
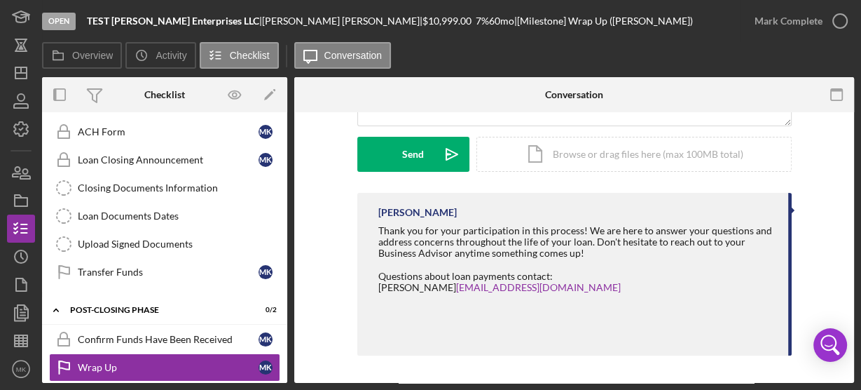
scroll to position [505, 0]
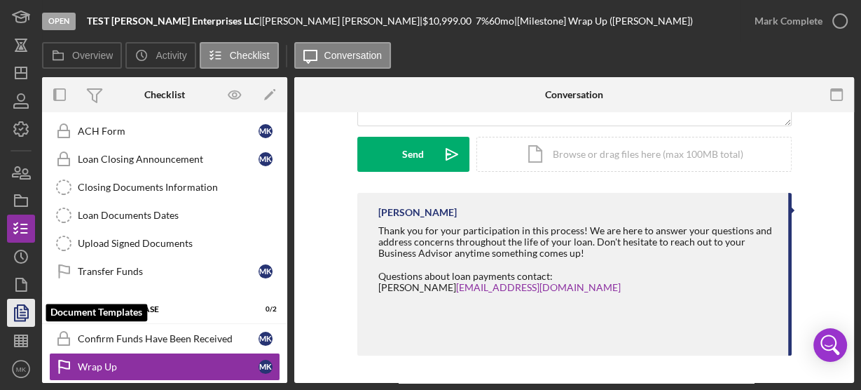
click at [22, 312] on icon "button" at bounding box center [22, 313] width 5 height 6
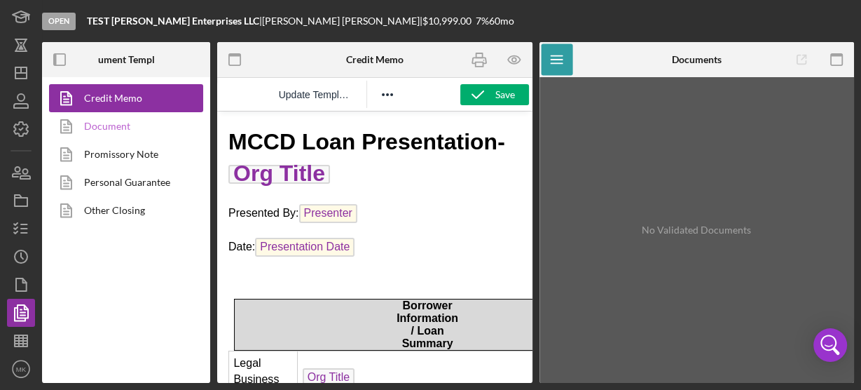
click at [108, 128] on link "Document" at bounding box center [122, 126] width 147 height 28
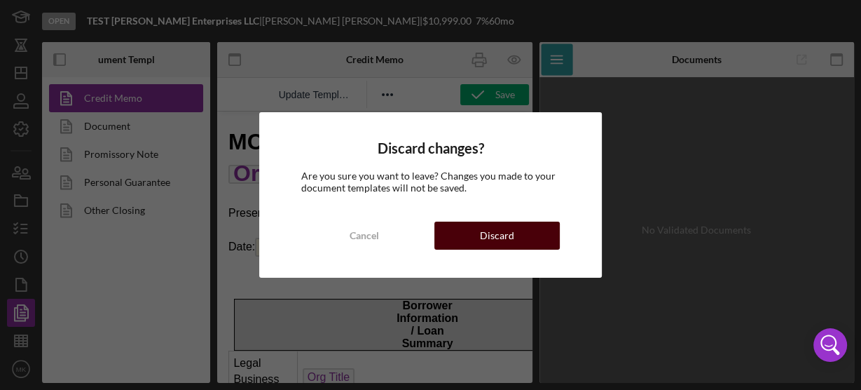
click at [509, 230] on div "Discard" at bounding box center [497, 235] width 34 height 28
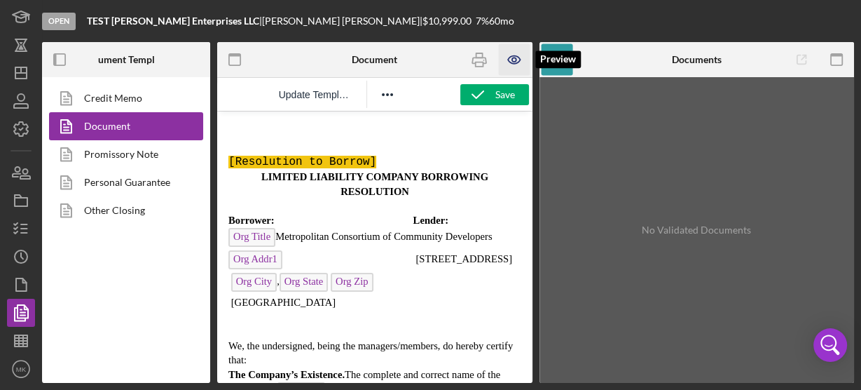
click at [513, 60] on icon "button" at bounding box center [515, 60] width 32 height 32
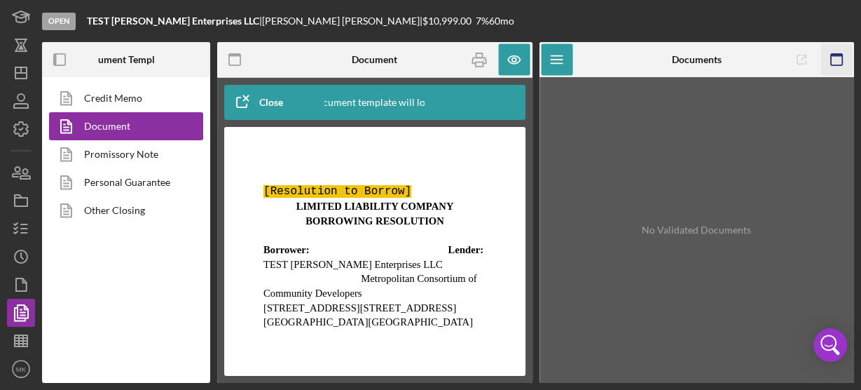
click at [841, 60] on rect "button" at bounding box center [836, 59] width 11 height 11
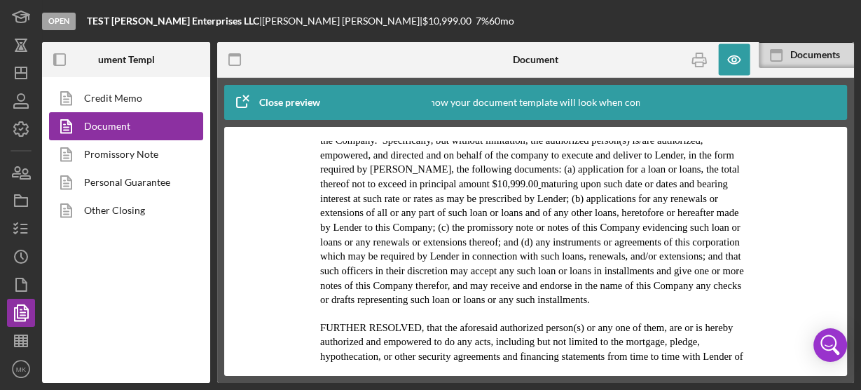
scroll to position [1569, 0]
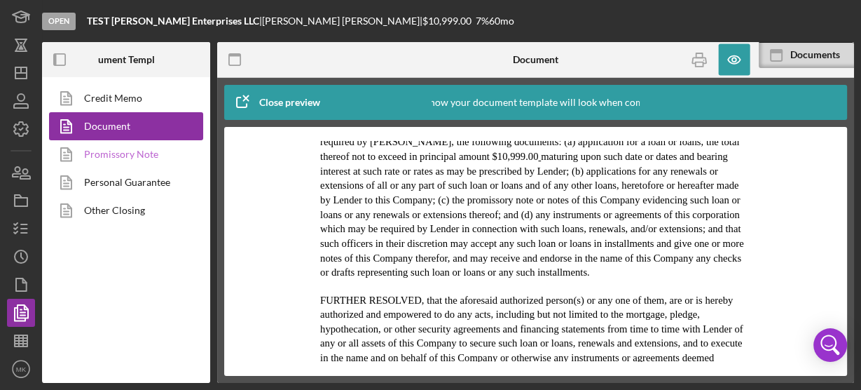
click at [146, 153] on link "Promissory Note" at bounding box center [122, 154] width 147 height 28
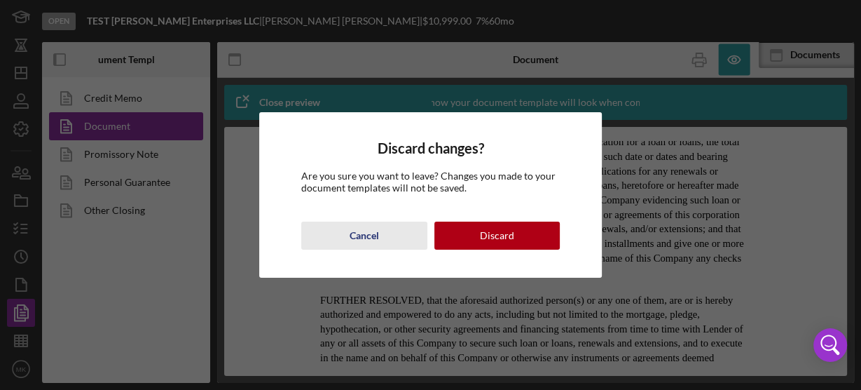
click at [362, 231] on div "Cancel" at bounding box center [364, 235] width 29 height 28
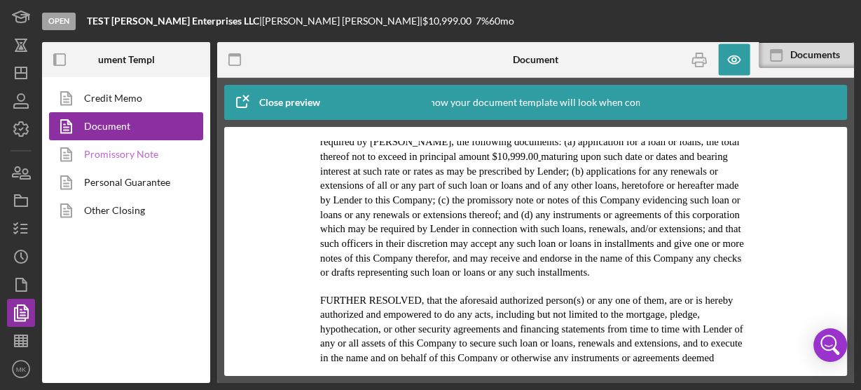
click at [135, 156] on link "Promissory Note" at bounding box center [122, 154] width 147 height 28
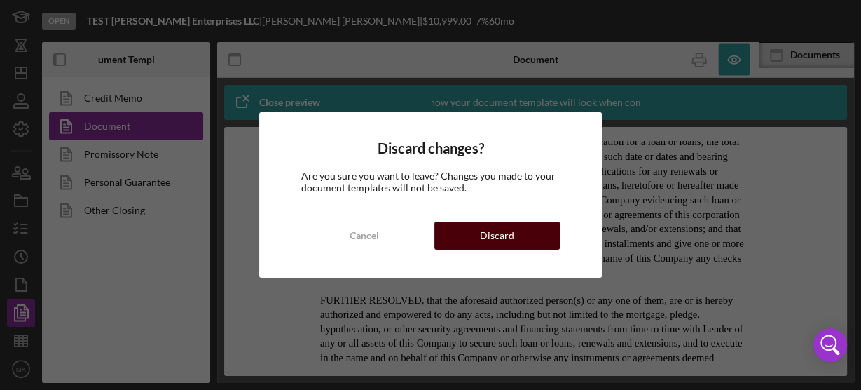
click at [493, 233] on div "Discard" at bounding box center [497, 235] width 34 height 28
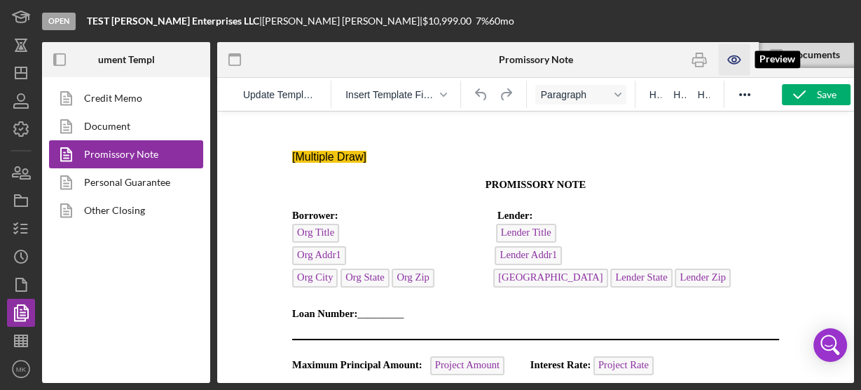
click at [733, 56] on icon "button" at bounding box center [735, 60] width 32 height 32
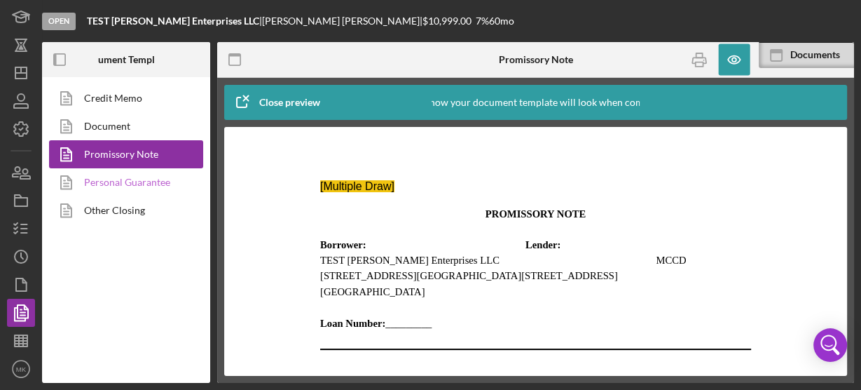
click at [148, 181] on link "Personal Guarantee" at bounding box center [122, 182] width 147 height 28
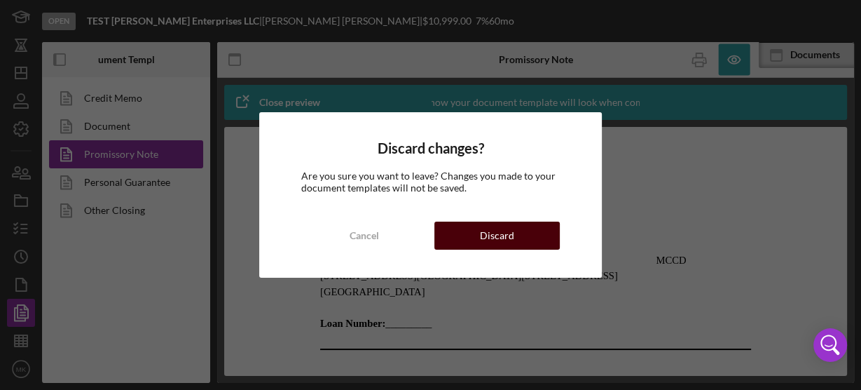
click at [499, 230] on div "Discard" at bounding box center [497, 235] width 34 height 28
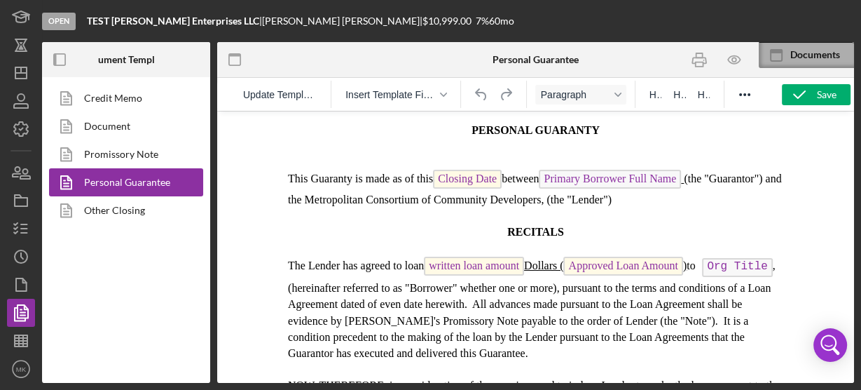
click at [811, 54] on div "Documents" at bounding box center [822, 54] width 64 height 11
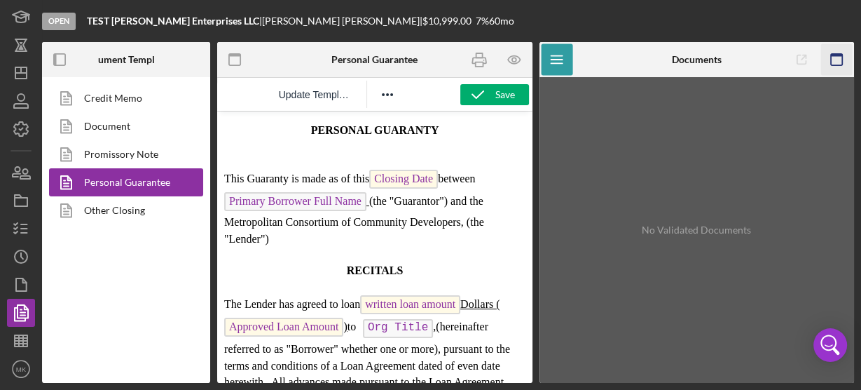
click at [836, 57] on icon "button" at bounding box center [836, 60] width 32 height 32
